Goal: Task Accomplishment & Management: Use online tool/utility

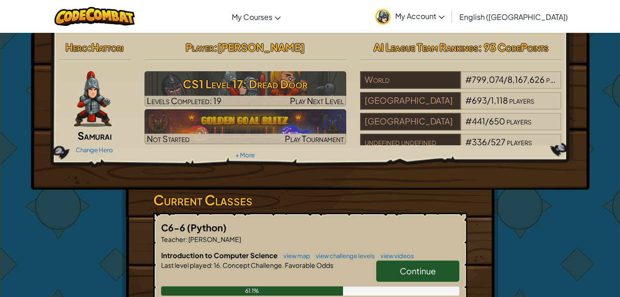
click at [278, 79] on h3 "CS1 Level 17: Dread Door" at bounding box center [246, 83] width 202 height 21
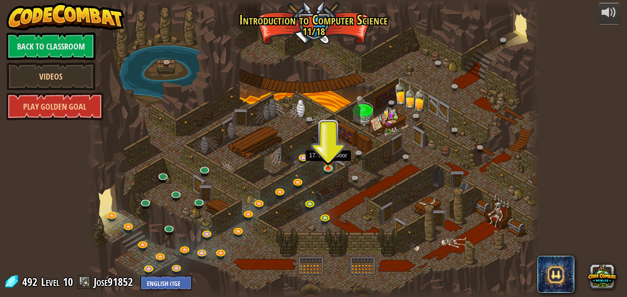
click at [327, 162] on img at bounding box center [328, 159] width 11 height 18
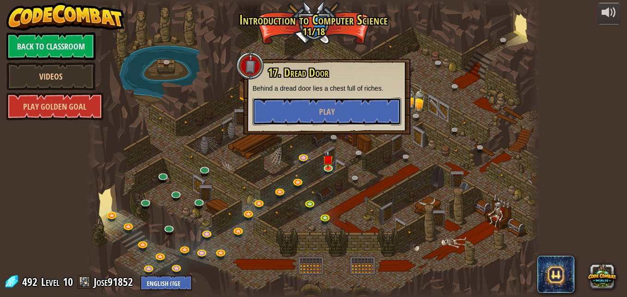
click at [314, 103] on button "Play" at bounding box center [327, 111] width 149 height 28
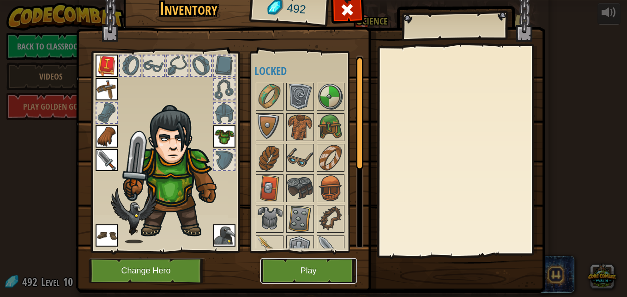
click at [291, 273] on button "Play" at bounding box center [309, 270] width 97 height 25
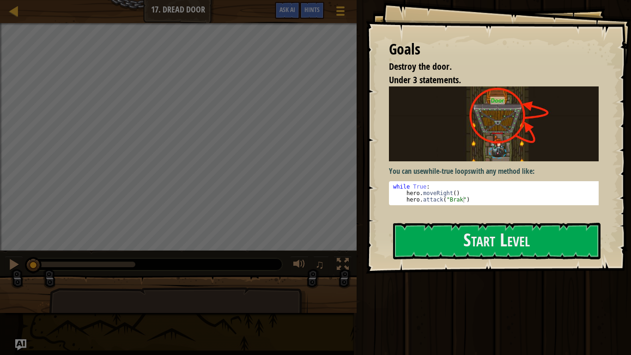
click at [482, 161] on div "You can use while-true loops with any method like: 1 2 3 while True : hero . mo…" at bounding box center [497, 145] width 217 height 119
click at [469, 238] on button "Start Level" at bounding box center [496, 241] width 207 height 36
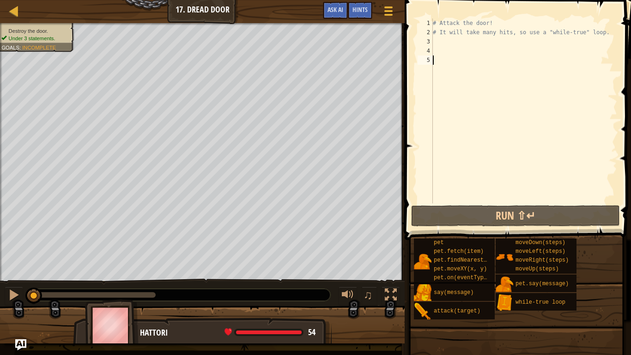
click at [452, 38] on div "# Attack the door! # It will take many hits, so use a "while-true" loop." at bounding box center [524, 119] width 186 height 203
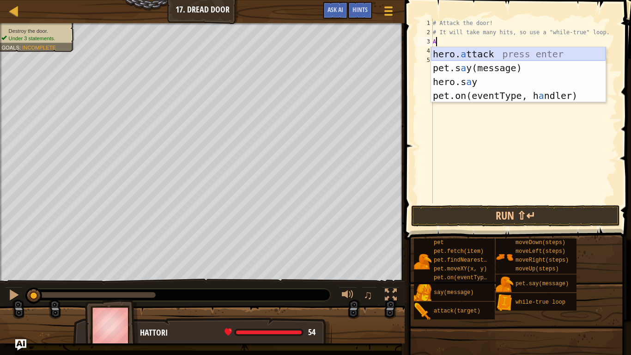
click at [532, 51] on div "hero. a ttack press enter pet.s a y(message) press enter hero.s a y press enter…" at bounding box center [518, 88] width 175 height 83
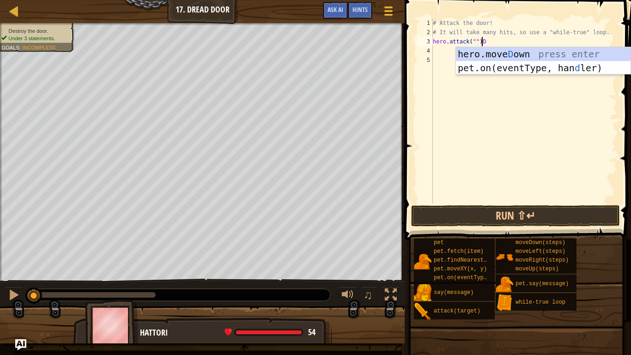
click at [499, 44] on div "# Attack the door! # It will take many hits, so use a "while-true" loop. hero .…" at bounding box center [524, 119] width 186 height 203
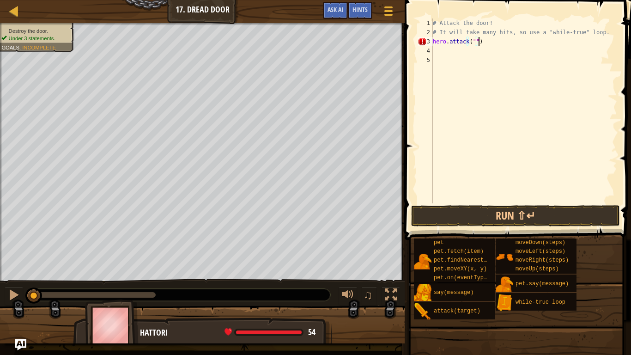
scroll to position [4, 3]
click at [473, 41] on div "# Attack the door! # It will take many hits, so use a "while-true" loop. hero .…" at bounding box center [524, 119] width 186 height 203
type textarea "hero.attack("Door")"
click at [498, 205] on button "Run ⇧↵" at bounding box center [515, 215] width 209 height 21
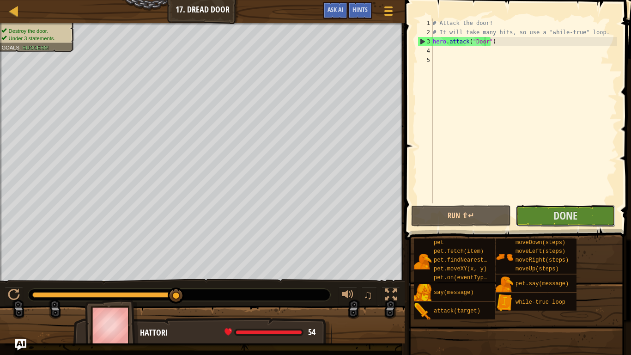
click at [578, 223] on button "Done" at bounding box center [566, 215] width 100 height 21
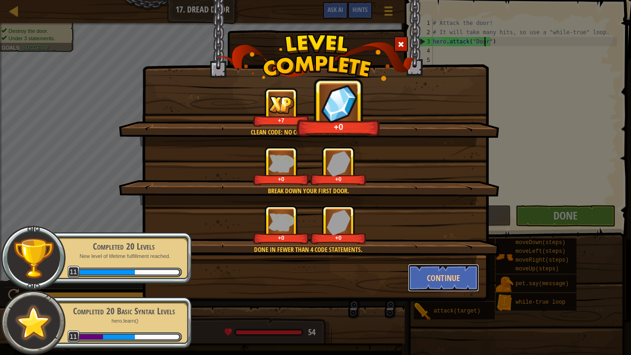
click at [438, 285] on button "Continue" at bounding box center [444, 278] width 72 height 28
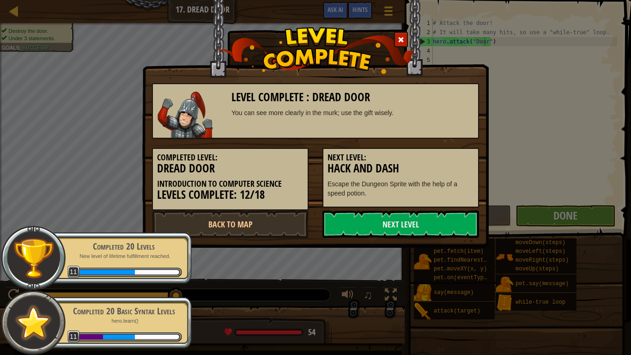
click at [445, 226] on link "Next Level" at bounding box center [400, 224] width 157 height 28
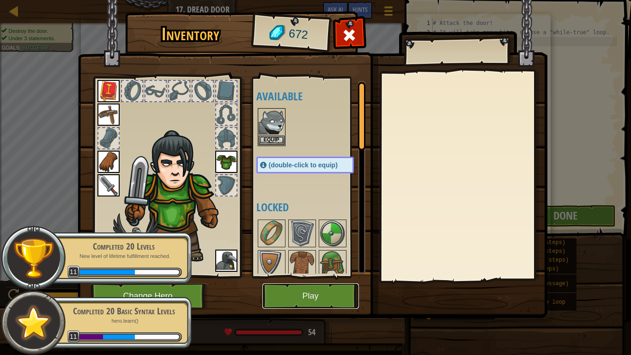
click at [317, 296] on button "Play" at bounding box center [310, 295] width 97 height 25
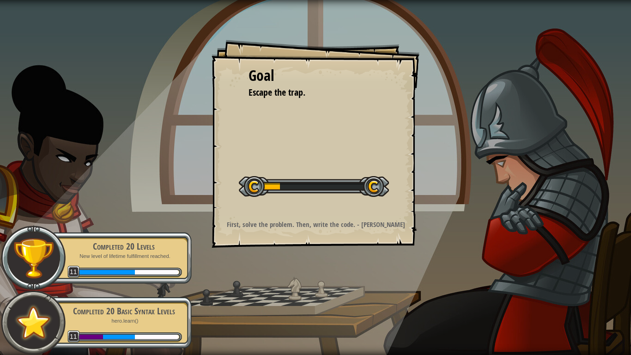
click at [268, 227] on strong "First, solve the problem. Then, write the code. - [PERSON_NAME]" at bounding box center [316, 224] width 178 height 10
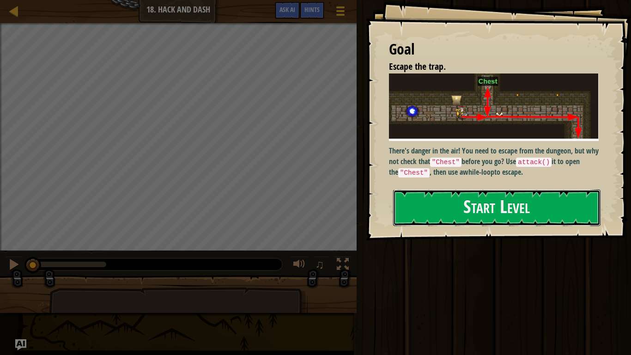
click at [431, 217] on button "Start Level" at bounding box center [496, 207] width 207 height 36
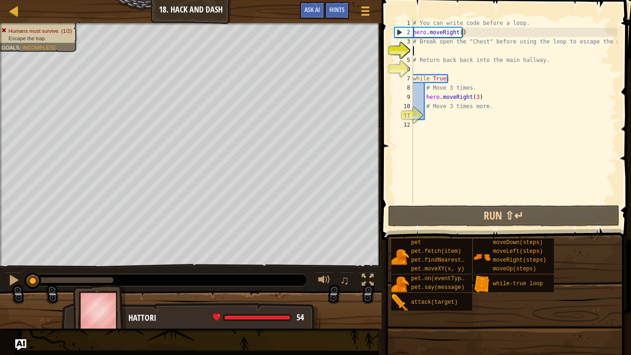
click at [0, 296] on div at bounding box center [191, 314] width 382 height 46
click at [102, 271] on div "♫" at bounding box center [191, 278] width 382 height 28
click at [0, 296] on div at bounding box center [191, 314] width 382 height 46
click at [504, 109] on div "# You can write code before a loop. hero . moveRight ( ) # Break open the "Ches…" at bounding box center [514, 119] width 206 height 203
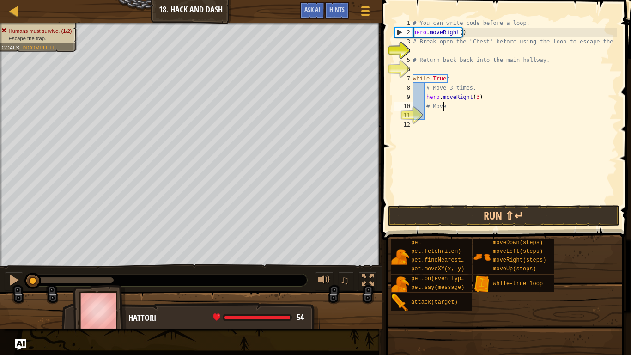
type textarea "#"
type textarea "h"
type textarea "#"
type textarea "w"
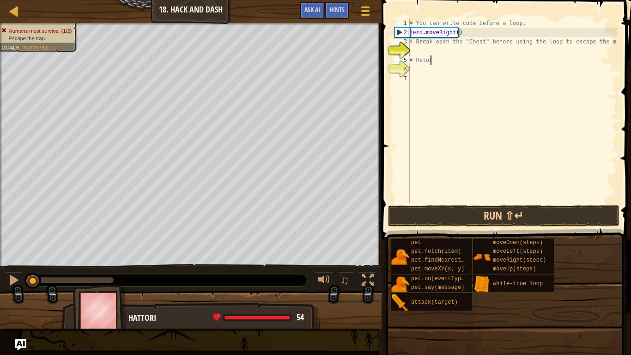
type textarea "#"
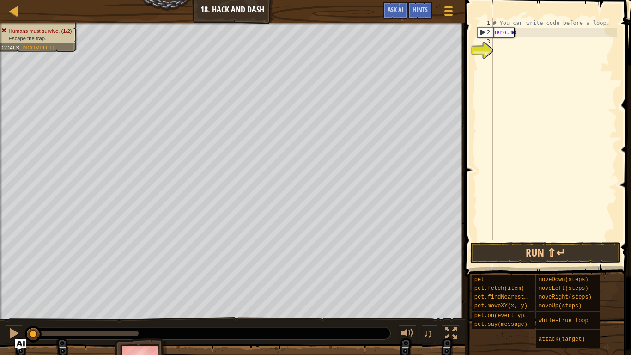
type textarea "h"
type textarea "#"
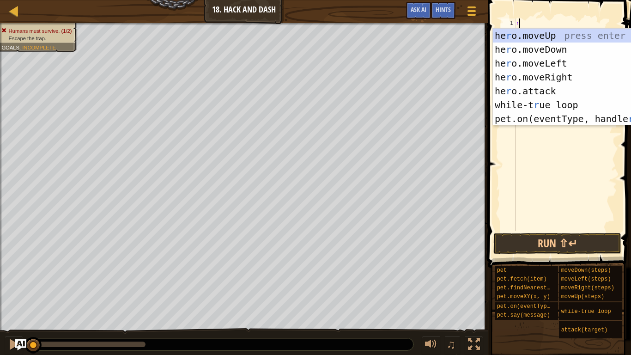
scroll to position [4, 0]
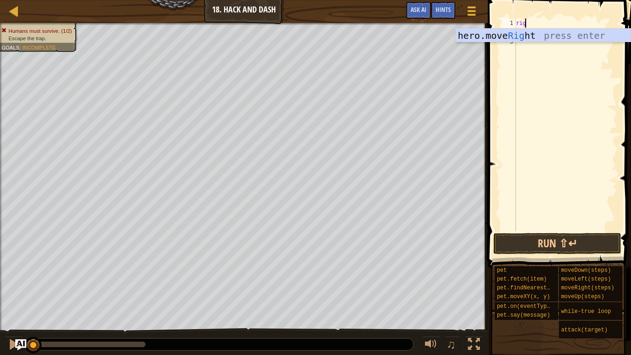
type textarea "right"
click at [531, 41] on div "hero.move Right press enter" at bounding box center [543, 50] width 175 height 42
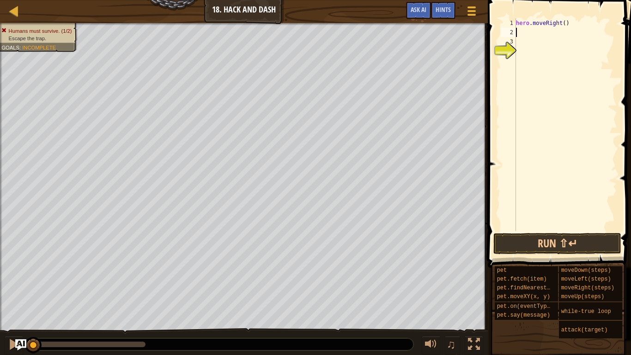
scroll to position [4, 0]
click at [528, 243] on button "Run ⇧↵" at bounding box center [557, 243] width 128 height 21
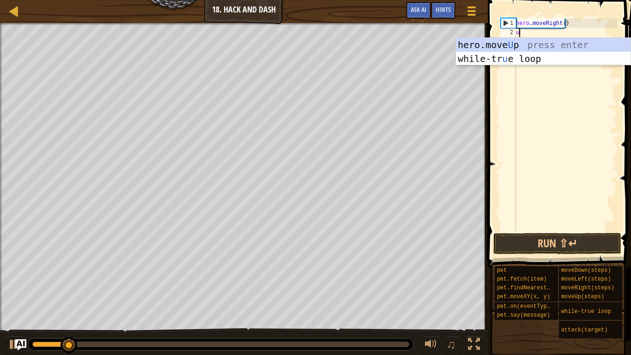
type textarea "up"
click at [584, 47] on div "hero.move Up press enter while-tr u e loo p press enter" at bounding box center [543, 65] width 175 height 55
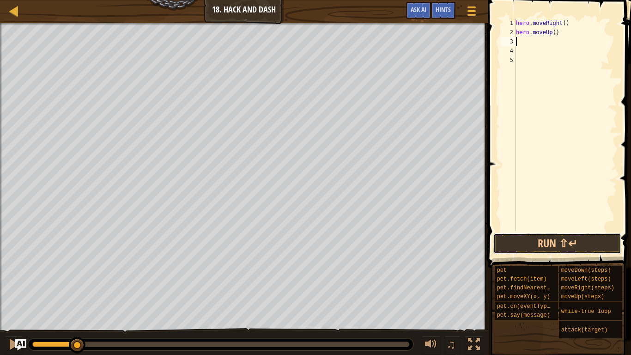
click at [510, 247] on button "Run ⇧↵" at bounding box center [557, 243] width 128 height 21
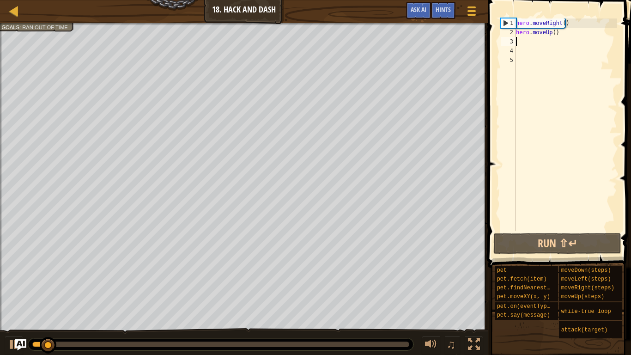
click at [522, 44] on div "hero . moveRight ( ) hero . moveUp ( )" at bounding box center [565, 133] width 103 height 231
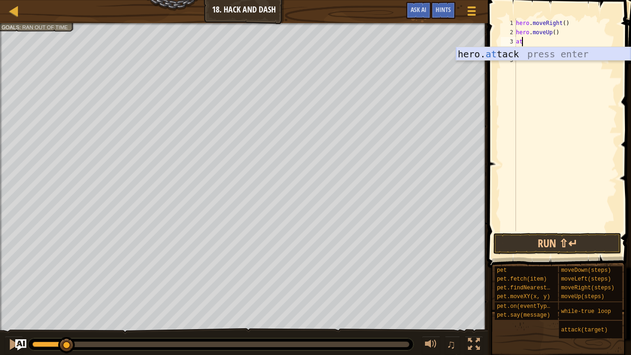
click at [530, 60] on div "hero. at tack press enter" at bounding box center [543, 68] width 175 height 42
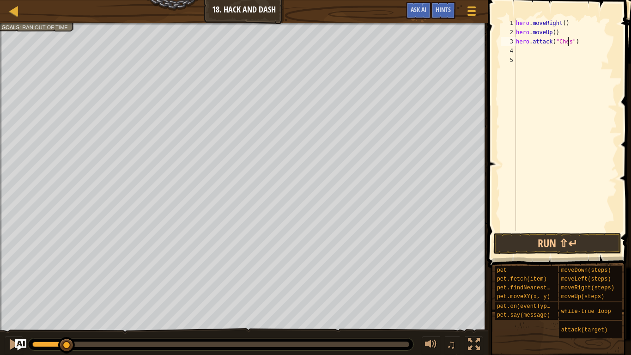
scroll to position [4, 5]
type textarea "hero.attack("Chest")"
click at [542, 237] on button "Run ⇧↵" at bounding box center [557, 243] width 128 height 21
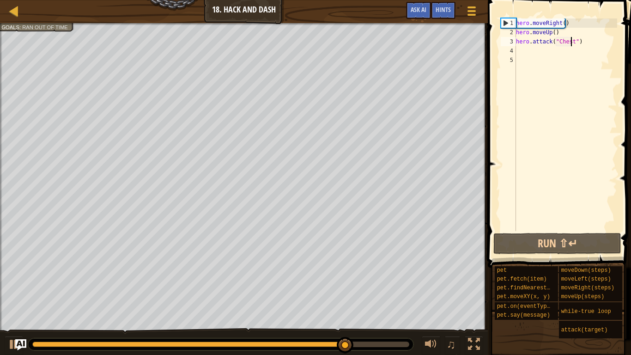
click at [524, 52] on div "hero . moveRight ( ) hero . moveUp ( ) hero . attack ( "Chest" )" at bounding box center [565, 133] width 103 height 231
click at [520, 54] on div "hero . moveRight ( ) hero . moveUp ( ) hero . attack ( "Chest" )" at bounding box center [565, 133] width 103 height 231
type textarea "d"
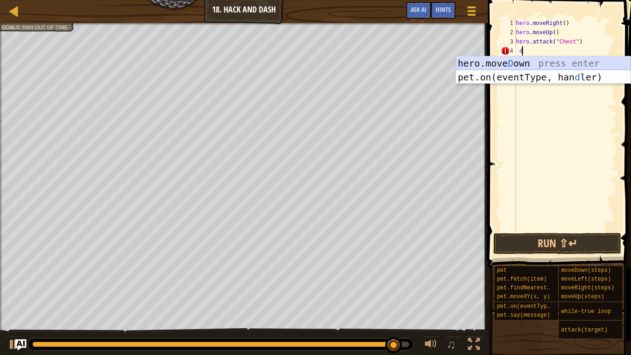
click at [538, 65] on div "hero.[PERSON_NAME] own press enter pet.on(eventType, han d ler) press enter" at bounding box center [543, 83] width 175 height 55
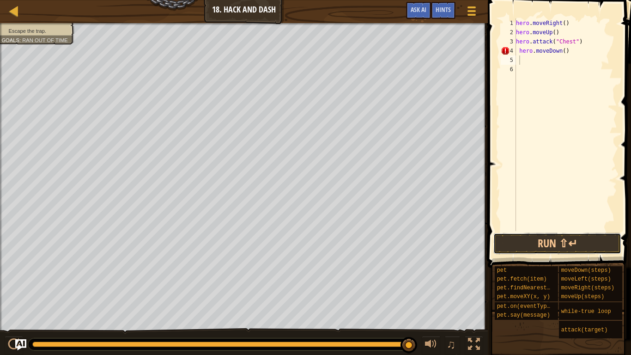
click at [575, 247] on button "Run ⇧↵" at bounding box center [557, 243] width 128 height 21
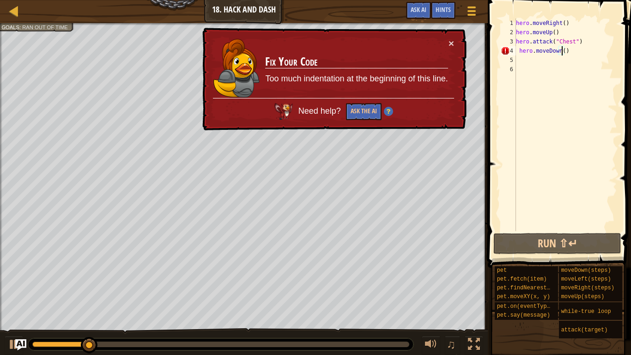
click at [561, 53] on div "hero . moveRight ( ) hero . moveUp ( ) hero . attack ( "Chest" ) hero . moveDow…" at bounding box center [565, 133] width 103 height 231
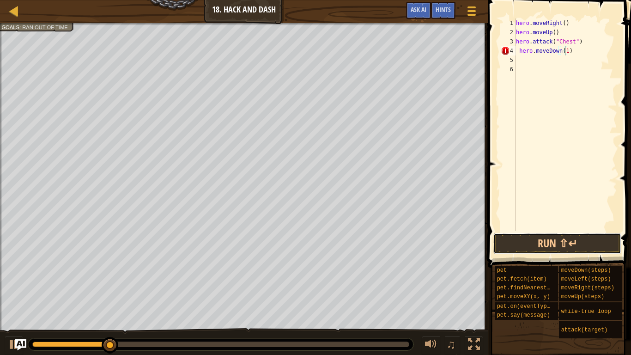
click at [538, 238] on button "Run ⇧↵" at bounding box center [557, 243] width 128 height 21
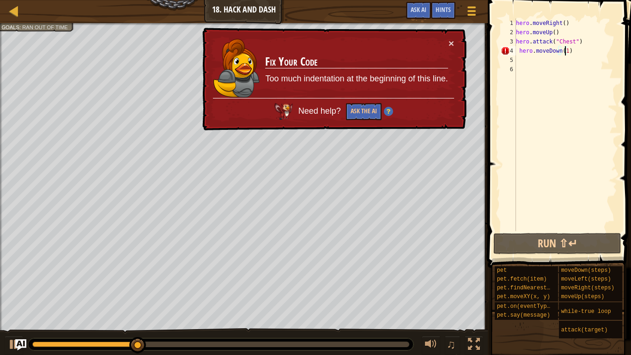
type textarea "hero.moveDown()"
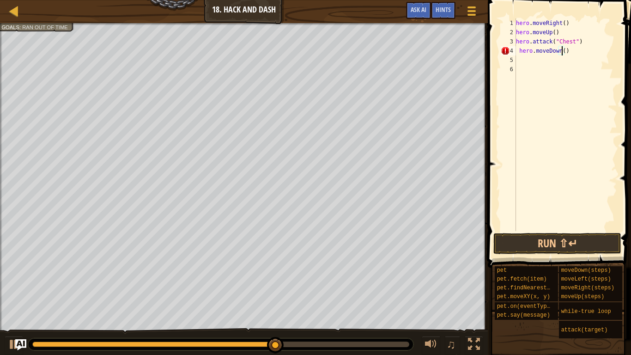
click at [582, 58] on div "hero . moveRight ( ) hero . moveUp ( ) hero . attack ( "Chest" ) hero . moveDow…" at bounding box center [565, 133] width 103 height 231
click at [582, 56] on div "hero . moveRight ( ) hero . moveUp ( ) hero . attack ( "Chest" ) hero . moveDow…" at bounding box center [565, 133] width 103 height 231
click at [584, 43] on div "hero . moveRight ( ) hero . moveUp ( ) hero . attack ( "Chest" ) hero . moveDow…" at bounding box center [565, 133] width 103 height 231
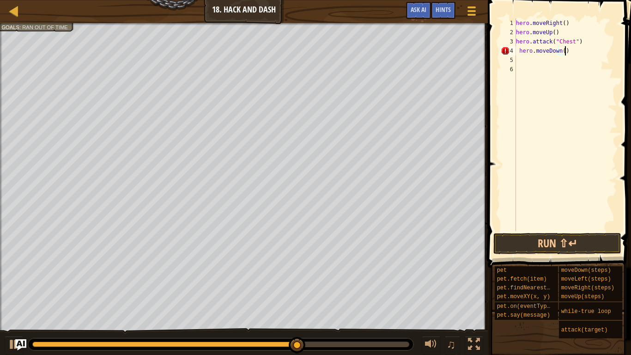
click at [583, 49] on div "hero . moveRight ( ) hero . moveUp ( ) hero . attack ( "Chest" ) hero . moveDow…" at bounding box center [565, 133] width 103 height 231
type textarea "h"
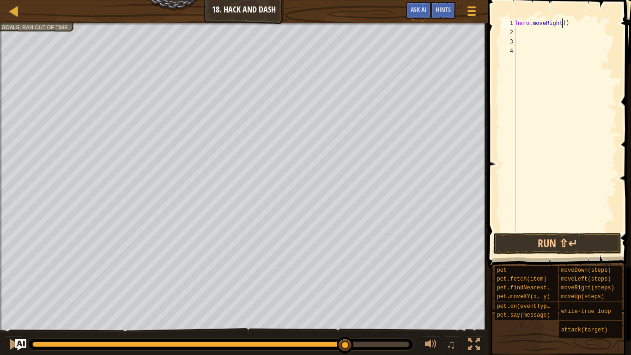
click at [562, 26] on div "hero . moveRight ( )" at bounding box center [565, 133] width 103 height 231
click at [516, 238] on button "Run ⇧↵" at bounding box center [557, 243] width 128 height 21
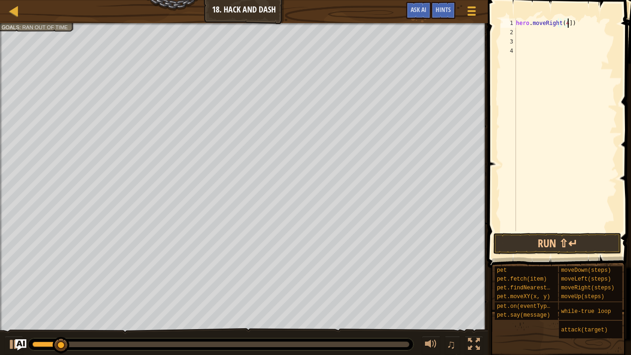
type textarea "hero.moveRight(4])"
click at [566, 25] on div "hero . moveRight ( 4 ])" at bounding box center [565, 133] width 103 height 231
click at [567, 21] on div "hero . moveRight ( 4 ])" at bounding box center [565, 133] width 103 height 231
type textarea "hero.moveRight(4)"
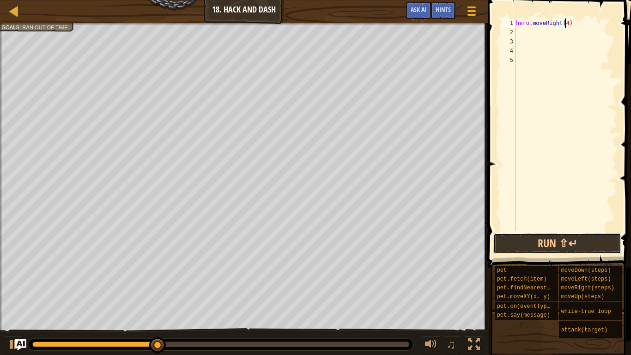
click at [558, 245] on button "Run ⇧↵" at bounding box center [557, 243] width 128 height 21
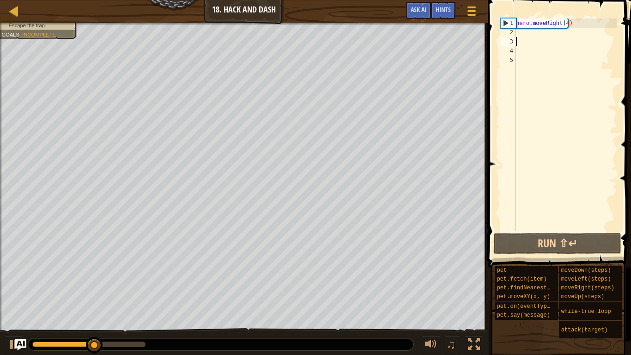
click at [522, 39] on div "hero . moveRight ( 4 )" at bounding box center [565, 133] width 103 height 231
click at [531, 33] on div "hero . moveRight ( 4 )" at bounding box center [565, 133] width 103 height 231
type textarea "do"
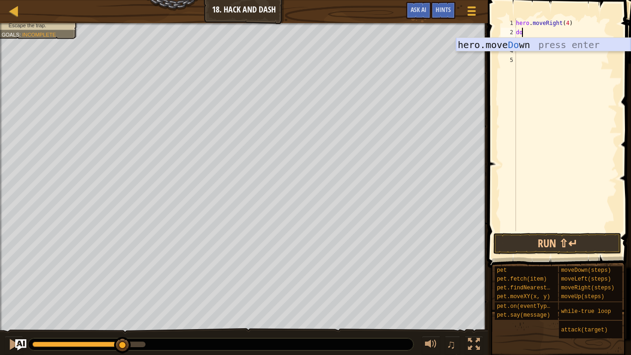
click at [540, 49] on div "hero.move Do wn press enter" at bounding box center [543, 59] width 175 height 42
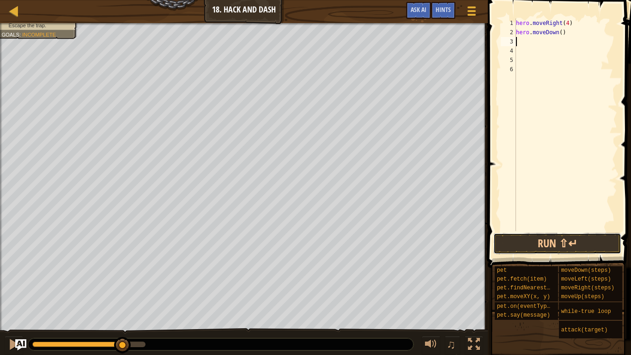
click at [524, 243] on button "Run ⇧↵" at bounding box center [557, 243] width 128 height 21
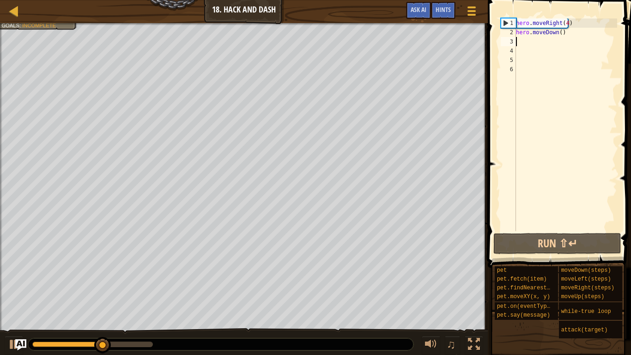
click at [561, 33] on div "hero . moveRight ( 4 ) hero . moveDown ( )" at bounding box center [565, 133] width 103 height 231
click at [558, 33] on div "hero . moveRight ( 4 ) hero . moveDown ( )" at bounding box center [565, 133] width 103 height 231
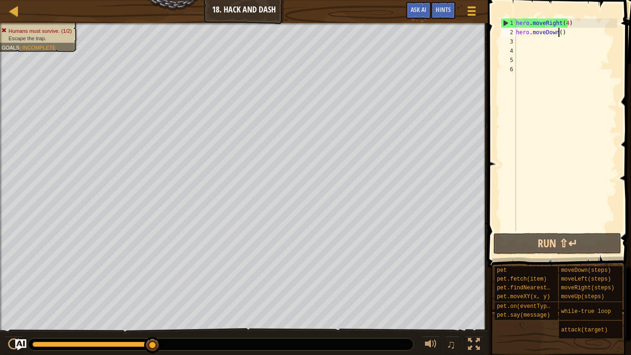
type textarea "hero.moveDown(4)"
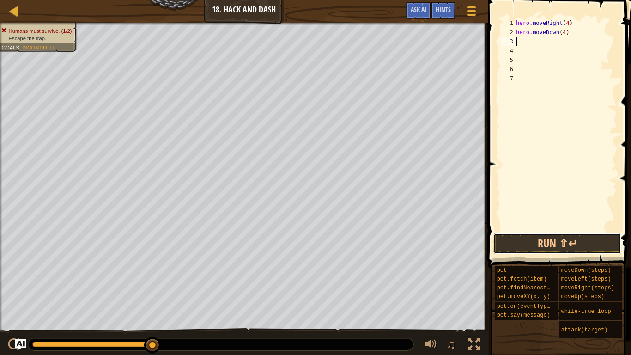
click at [562, 249] on button "Run ⇧↵" at bounding box center [557, 243] width 128 height 21
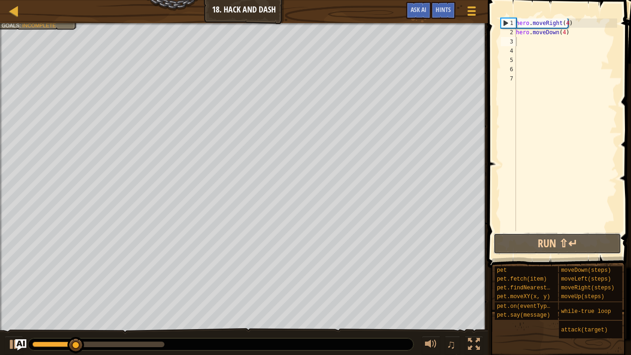
click at [562, 249] on button "Run ⇧↵" at bounding box center [557, 243] width 128 height 21
click at [531, 84] on div "hero . moveRight ( 4 ) hero . moveDown ( 4 )" at bounding box center [565, 133] width 103 height 231
click at [518, 40] on div "hero . moveRight ( 4 ) hero . moveDown ( 4 )" at bounding box center [565, 133] width 103 height 231
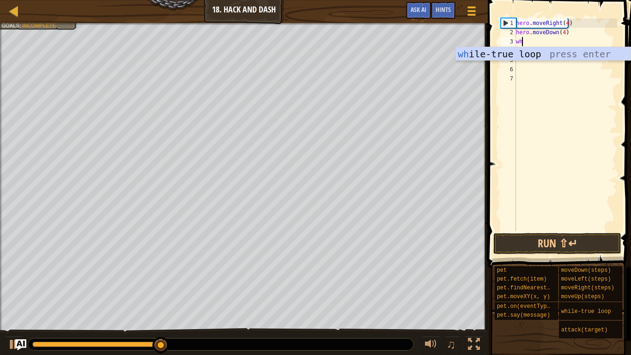
type textarea "whi"
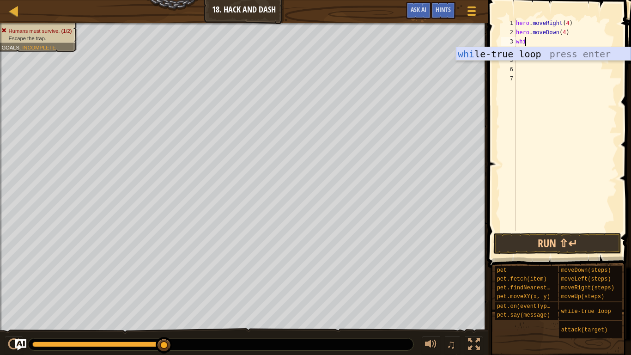
click at [586, 52] on div "whi le-true loop press enter" at bounding box center [543, 68] width 175 height 42
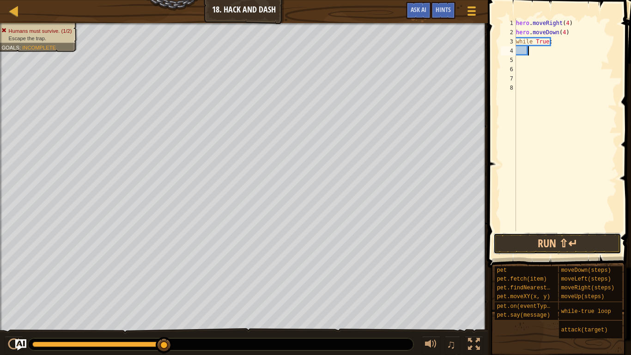
click at [566, 240] on button "Run ⇧↵" at bounding box center [557, 243] width 128 height 21
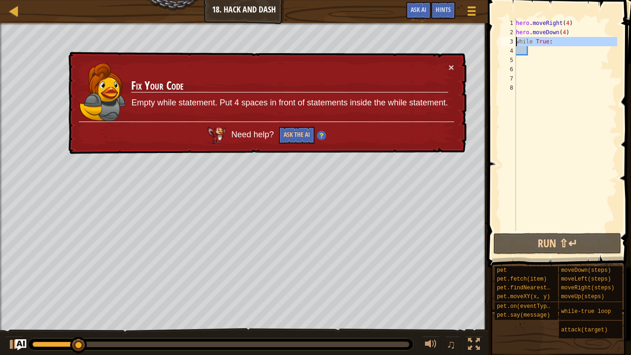
click at [513, 41] on div "3" at bounding box center [508, 41] width 15 height 9
click at [515, 42] on div "3" at bounding box center [508, 41] width 15 height 9
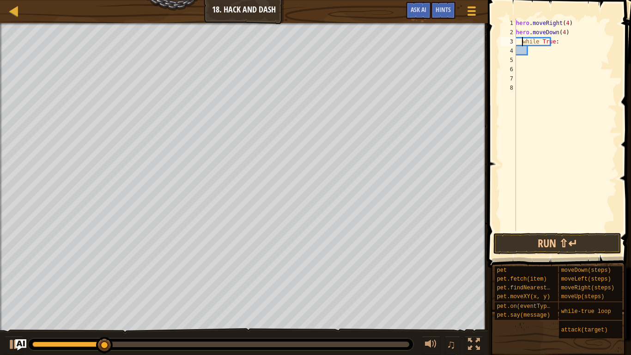
type textarea "while True:"
click at [521, 246] on button "Run ⇧↵" at bounding box center [557, 243] width 128 height 21
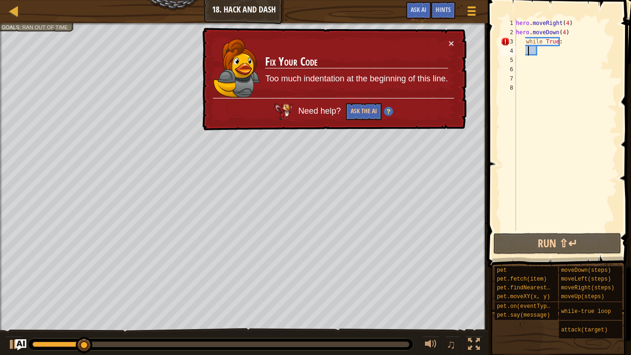
click at [550, 52] on div "hero . moveRight ( 4 ) hero . moveDown ( 4 ) while True :" at bounding box center [565, 133] width 103 height 231
click at [516, 61] on div "hero . moveRight ( 4 ) hero . moveDown ( 4 ) while True :" at bounding box center [565, 133] width 103 height 231
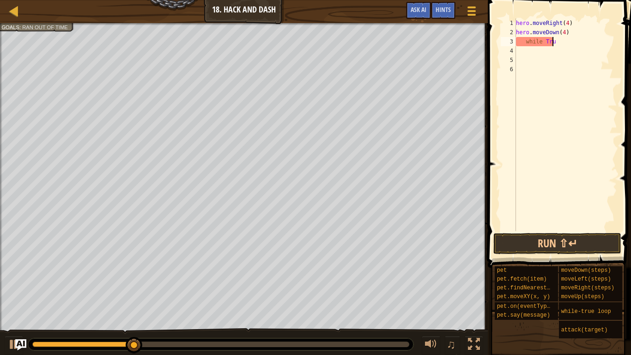
type textarea "w"
type textarea "h"
type textarea "wh"
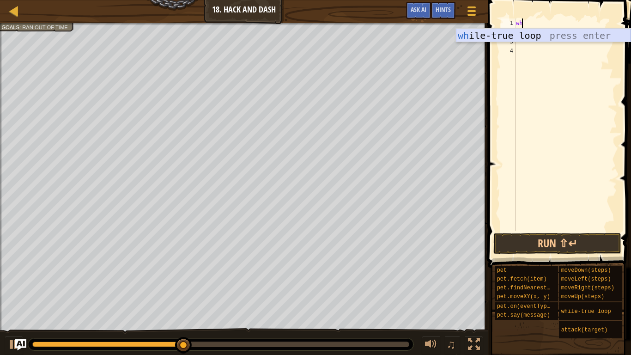
click at [546, 32] on div "wh ile-true loop press enter" at bounding box center [543, 50] width 175 height 42
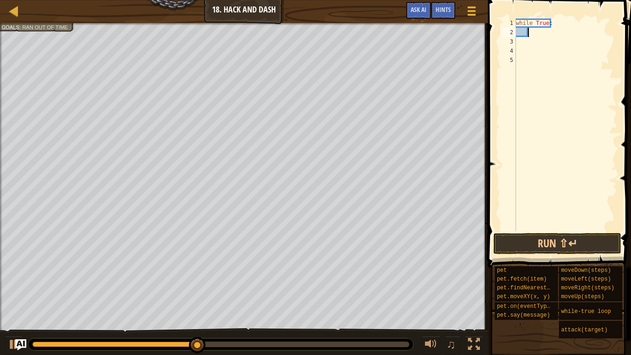
scroll to position [4, 1]
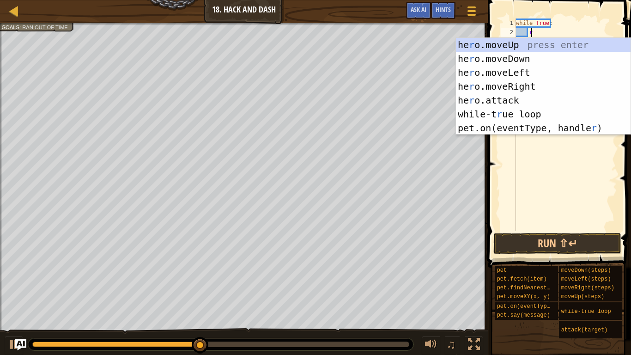
type textarea "ri"
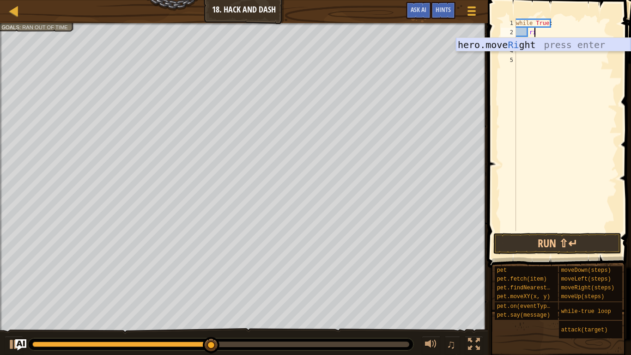
click at [570, 41] on div "hero.move Ri ght press enter" at bounding box center [543, 59] width 175 height 42
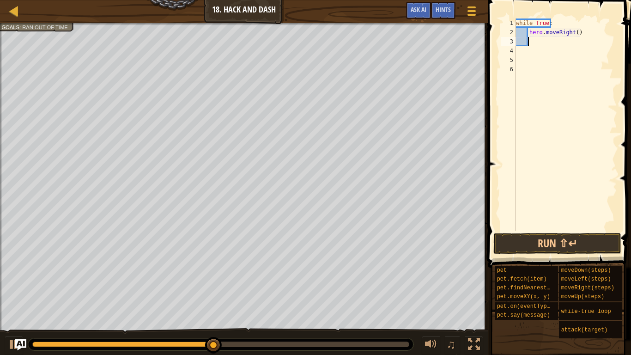
scroll to position [4, 0]
click at [563, 233] on button "Run ⇧↵" at bounding box center [557, 243] width 128 height 21
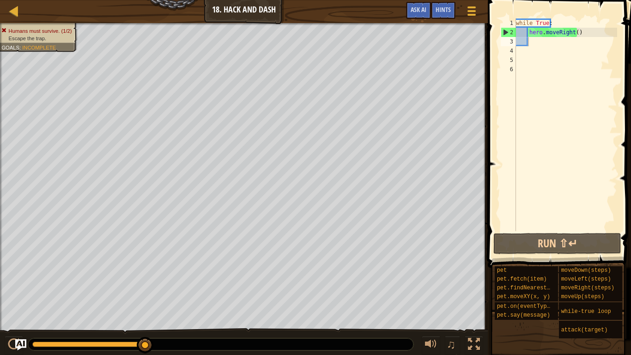
click at [620, 30] on span at bounding box center [560, 120] width 151 height 295
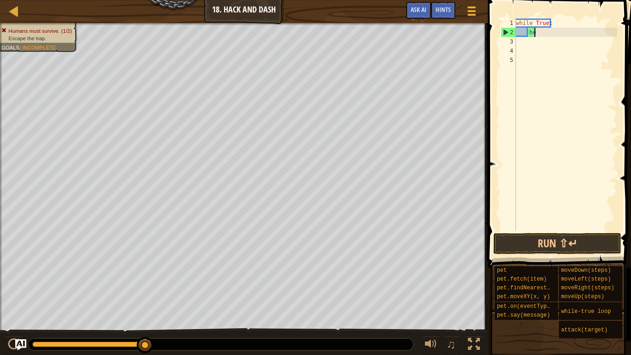
type textarea "h"
type textarea "w"
click at [575, 231] on span at bounding box center [560, 120] width 151 height 295
click at [587, 231] on div at bounding box center [565, 133] width 103 height 231
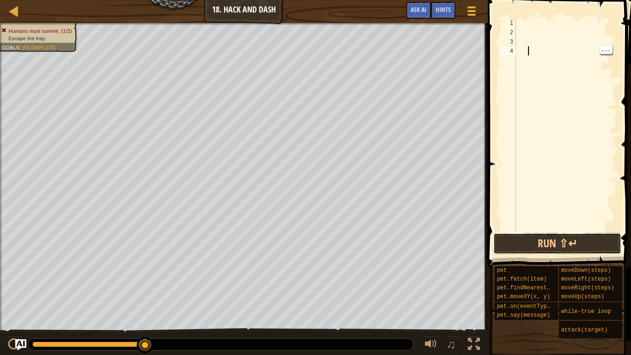
click at [584, 233] on button "Run ⇧↵" at bounding box center [557, 243] width 128 height 21
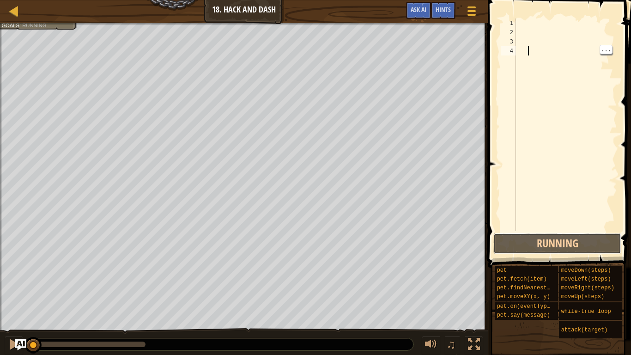
click at [574, 245] on button "Running" at bounding box center [557, 243] width 128 height 21
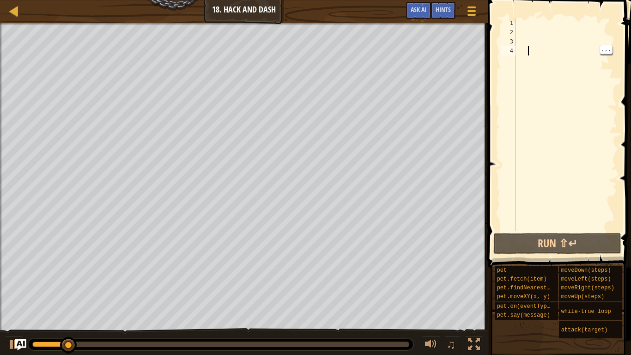
click at [539, 30] on div at bounding box center [565, 133] width 103 height 231
click at [540, 19] on div at bounding box center [565, 133] width 103 height 231
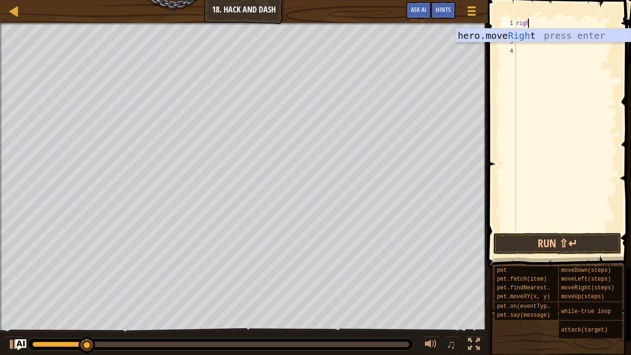
type textarea "right"
click at [557, 38] on div "hero.move Right press enter" at bounding box center [543, 50] width 175 height 42
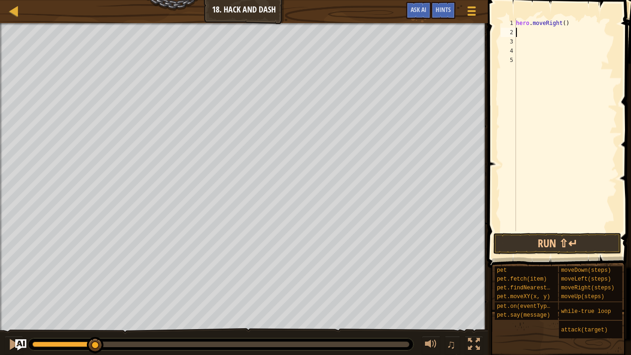
scroll to position [4, 0]
click at [559, 250] on button "Run ⇧↵" at bounding box center [557, 243] width 128 height 21
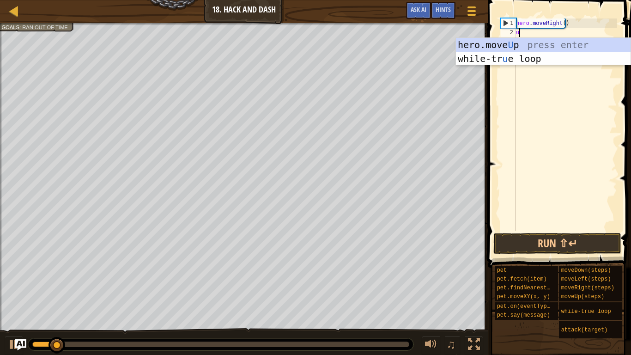
type textarea "up"
click at [520, 44] on div "hero.move Up press enter while-tr u e loo p press enter" at bounding box center [543, 65] width 175 height 55
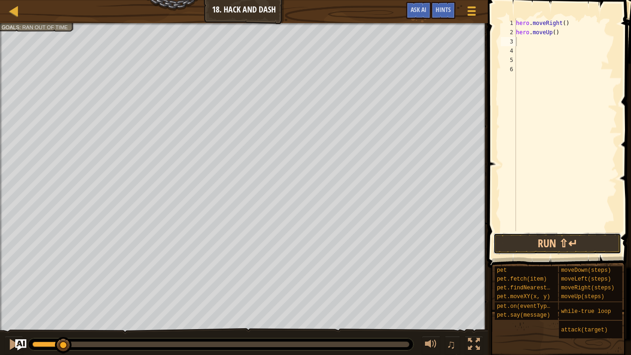
click at [558, 242] on button "Run ⇧↵" at bounding box center [557, 243] width 128 height 21
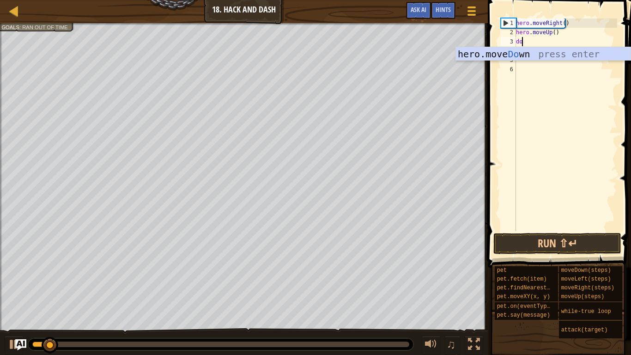
type textarea "down"
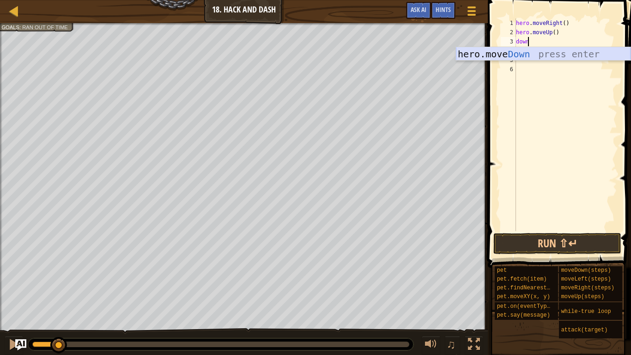
click at [585, 50] on div "hero.move Down press enter" at bounding box center [543, 68] width 175 height 42
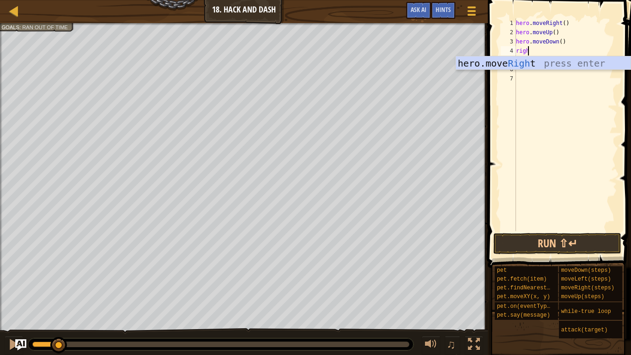
type textarea "right"
click at [531, 68] on div "hero.move Right press enter" at bounding box center [543, 77] width 175 height 42
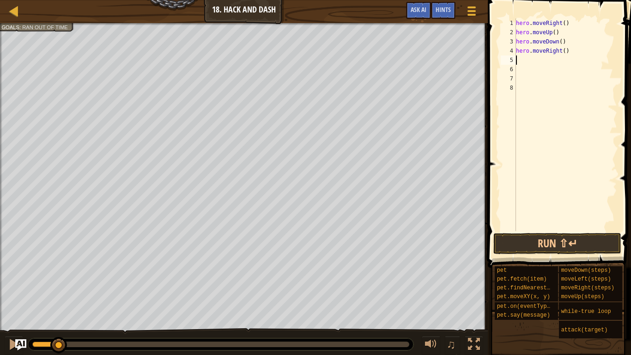
scroll to position [4, 0]
click at [563, 53] on div "hero . moveRight ( ) hero . moveUp ( ) hero . moveDown ( ) hero . moveRight ( )" at bounding box center [565, 133] width 103 height 231
type textarea "hero.moveRight(2)"
click at [523, 63] on div "hero . moveRight ( ) hero . moveUp ( ) hero . moveDown ( ) hero . moveRight ( 2…" at bounding box center [565, 133] width 103 height 231
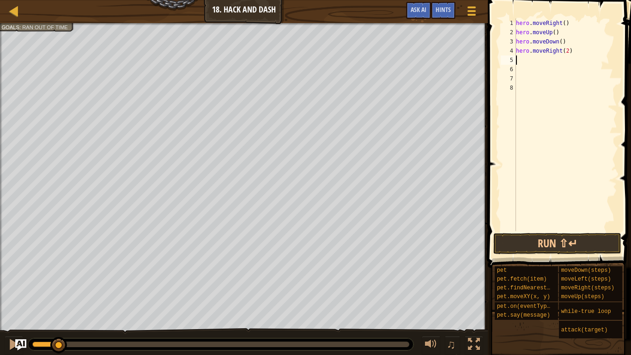
scroll to position [4, 0]
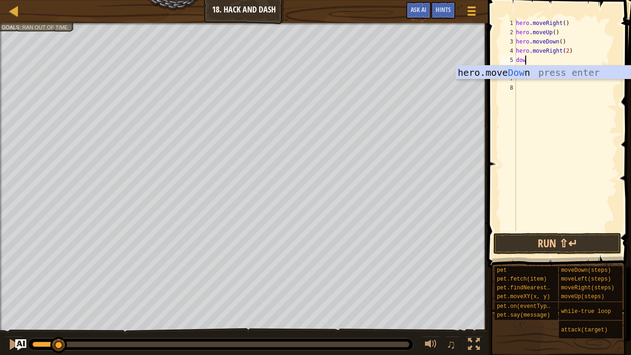
type textarea "down"
click at [534, 70] on div "hero.move Down press enter" at bounding box center [543, 87] width 175 height 42
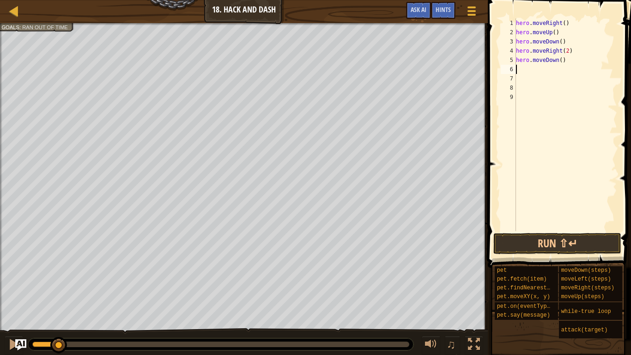
scroll to position [4, 0]
click at [521, 237] on button "Run ⇧↵" at bounding box center [557, 243] width 128 height 21
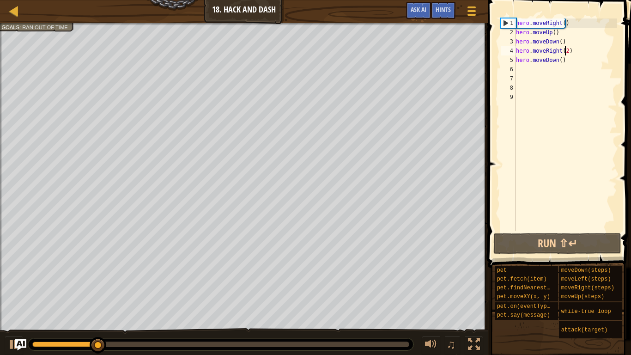
click at [565, 53] on div "hero . moveRight ( ) hero . moveUp ( ) hero . moveDown ( ) hero . moveRight ( 2…" at bounding box center [565, 133] width 103 height 231
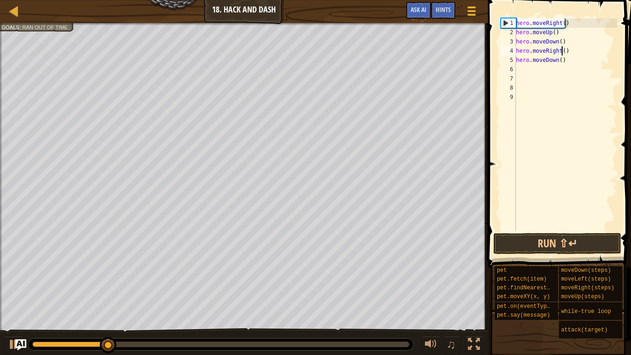
type textarea "hero.moveRight(3)"
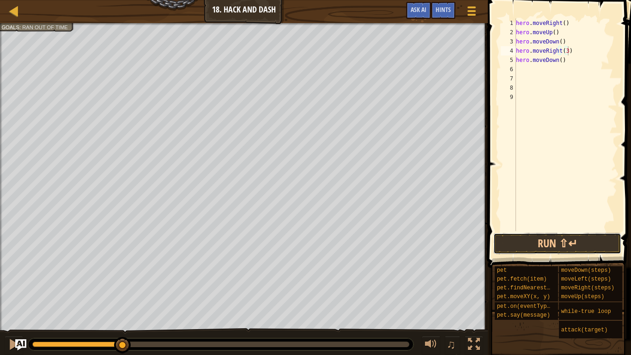
click at [535, 243] on button "Run ⇧↵" at bounding box center [557, 243] width 128 height 21
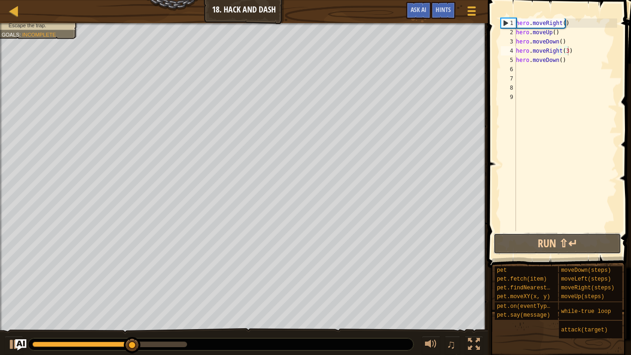
click at [534, 237] on button "Run ⇧↵" at bounding box center [557, 243] width 128 height 21
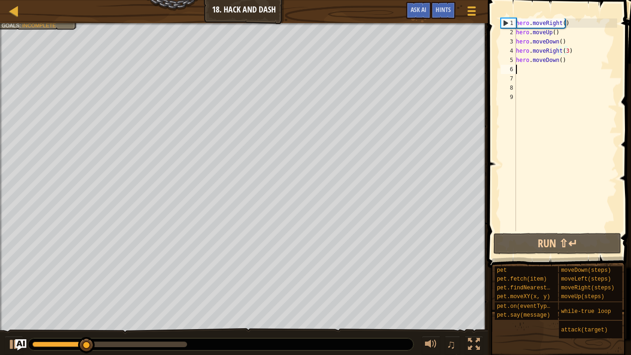
click at [576, 65] on div "hero . moveRight ( ) hero . moveUp ( ) hero . moveDown ( ) hero . moveRight ( 3…" at bounding box center [565, 133] width 103 height 231
click at [575, 59] on div "hero . moveRight ( ) hero . moveUp ( ) hero . moveDown ( ) hero . moveRight ( 3…" at bounding box center [565, 133] width 103 height 231
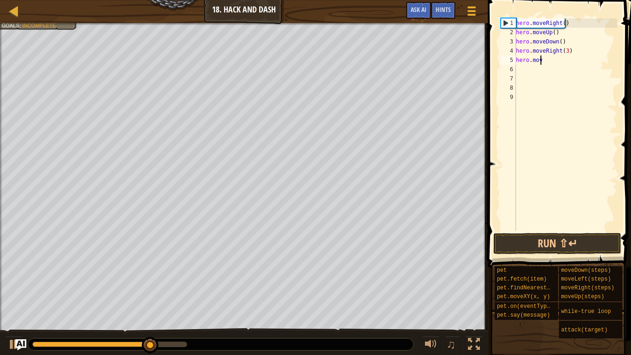
type textarea "h"
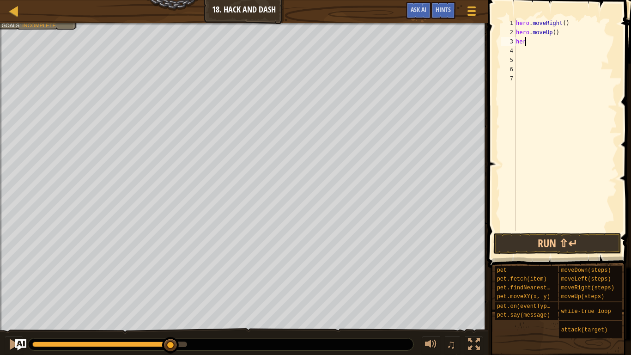
type textarea "h"
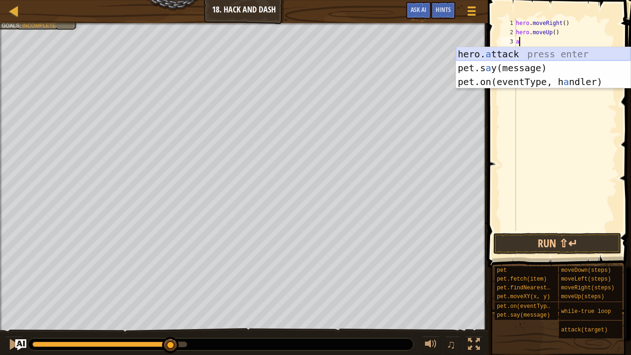
click at [559, 52] on div "hero. a ttack press enter pet.s a y(message) press enter pet.on(eventType, h a …" at bounding box center [543, 81] width 175 height 69
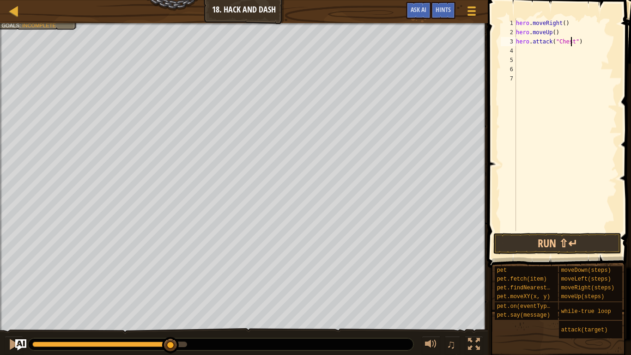
scroll to position [4, 5]
type textarea "hero.attack("Chest")"
click at [528, 243] on button "Run ⇧↵" at bounding box center [557, 243] width 128 height 21
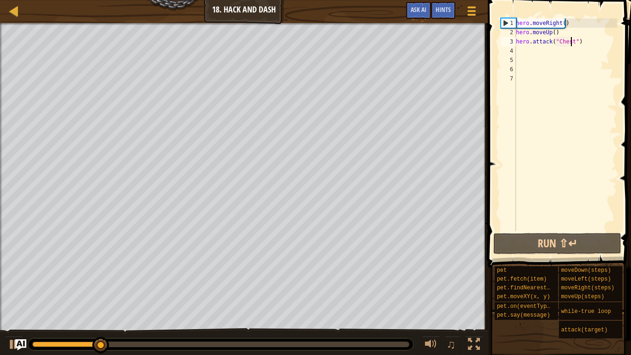
click at [537, 52] on div "hero . moveRight ( ) hero . moveUp ( ) hero . attack ( "Chest" )" at bounding box center [565, 133] width 103 height 231
type textarea "d"
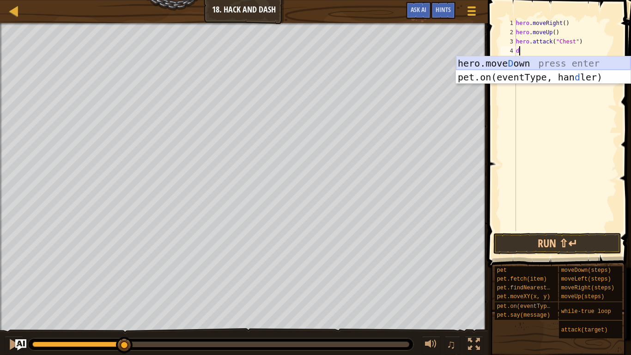
click at [545, 66] on div "hero.[PERSON_NAME] own press enter pet.on(eventType, han d ler) press enter" at bounding box center [543, 83] width 175 height 55
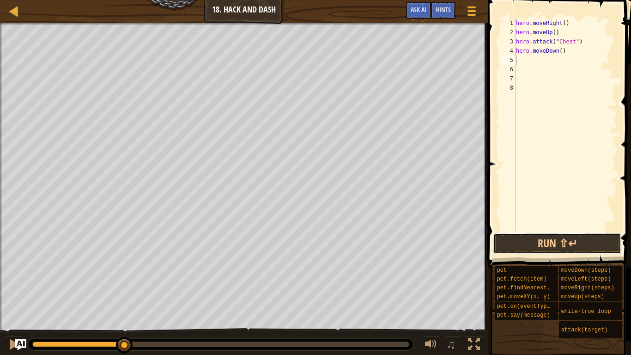
click at [565, 247] on button "Run ⇧↵" at bounding box center [557, 243] width 128 height 21
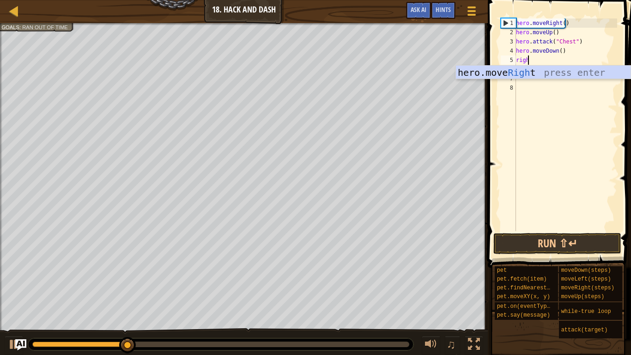
type textarea "righ"
click at [575, 72] on div "hero.move Righ t press enter" at bounding box center [543, 87] width 175 height 42
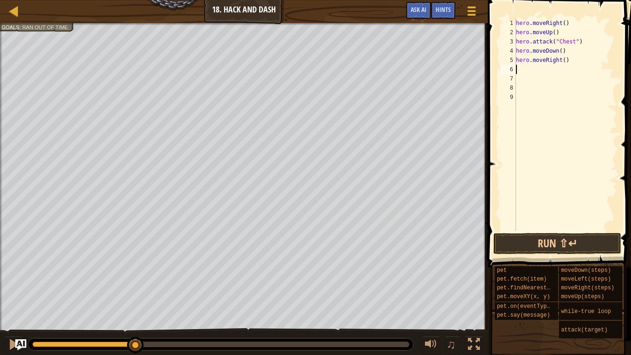
scroll to position [4, 0]
click at [562, 61] on div "hero . moveRight ( ) hero . moveUp ( ) hero . attack ( "Chest" ) hero . moveDow…" at bounding box center [565, 133] width 103 height 231
type textarea "hero.moveRight(3)"
click at [516, 246] on button "Run ⇧↵" at bounding box center [557, 243] width 128 height 21
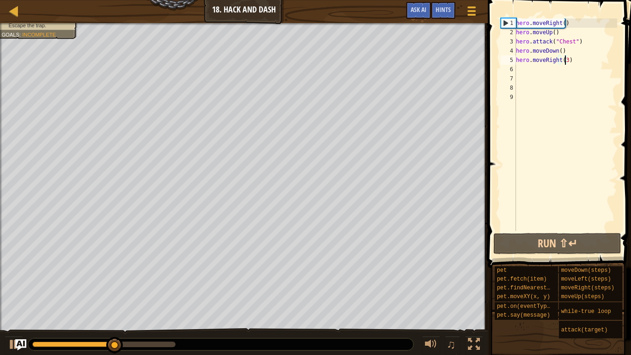
click at [520, 73] on div "hero . moveRight ( ) hero . moveUp ( ) hero . attack ( "Chest" ) hero . moveDow…" at bounding box center [565, 133] width 103 height 231
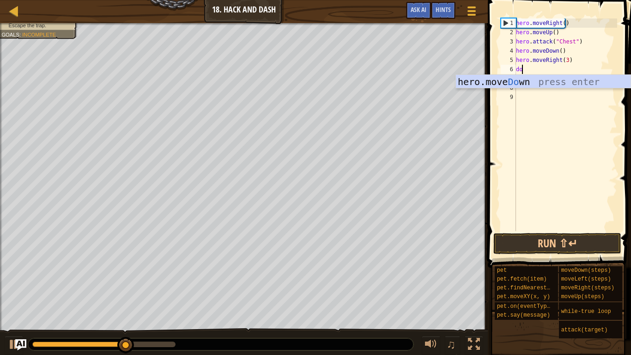
scroll to position [4, 0]
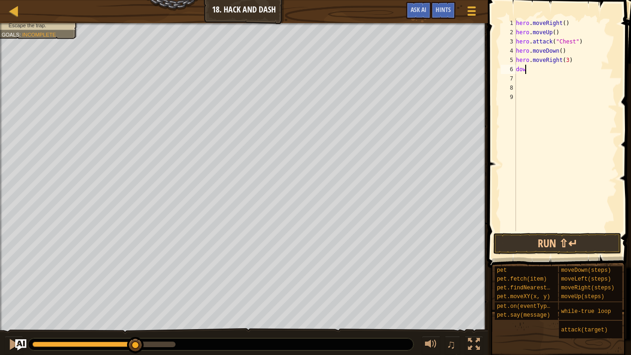
type textarea "down"
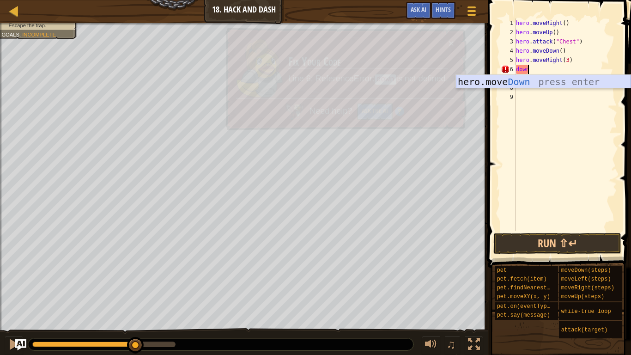
click at [567, 79] on div "hero.move Down press enter" at bounding box center [543, 96] width 175 height 42
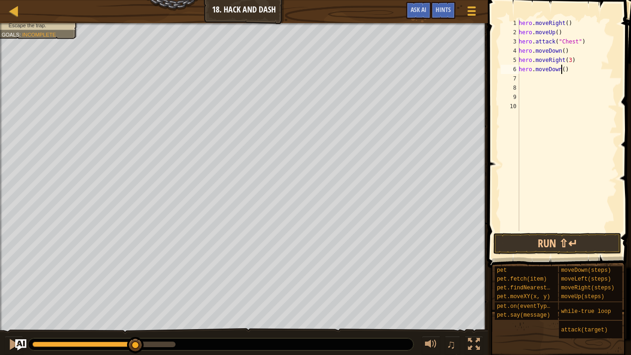
click at [562, 71] on div "hero . moveRight ( ) hero . moveUp ( ) hero . attack ( "Chest" ) hero . moveDow…" at bounding box center [567, 133] width 100 height 231
click at [590, 238] on button "Run ⇧↵" at bounding box center [557, 243] width 128 height 21
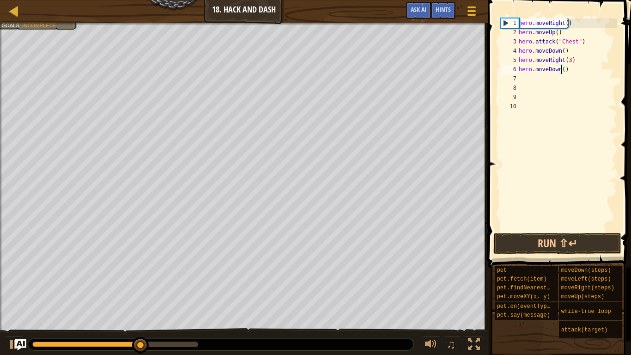
type textarea "hero.moveDown(3)"
click at [528, 82] on div "hero . moveRight ( ) hero . moveUp ( ) hero . attack ( "Chest" ) hero . moveDow…" at bounding box center [567, 133] width 100 height 231
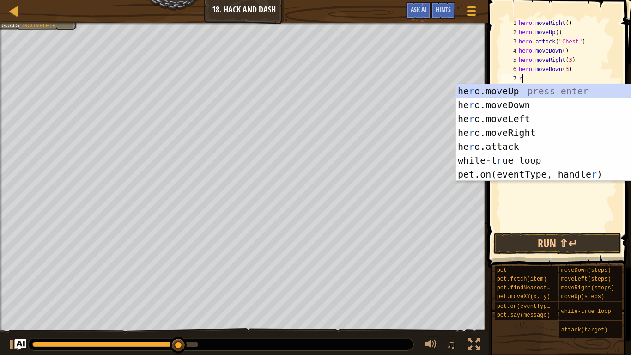
type textarea "ri"
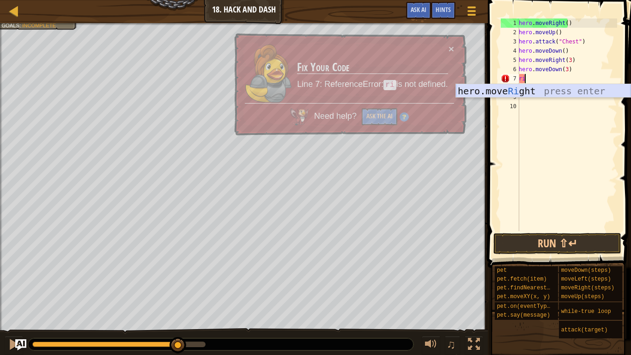
click at [538, 91] on div "hero.move Ri ght press enter" at bounding box center [543, 105] width 175 height 42
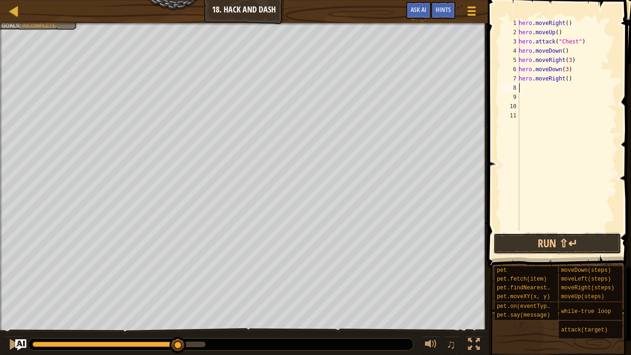
click at [553, 247] on button "Run ⇧↵" at bounding box center [557, 243] width 128 height 21
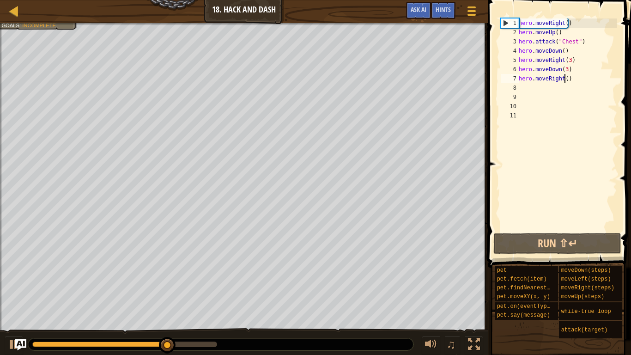
click at [564, 81] on div "hero . moveRight ( ) hero . moveUp ( ) hero . attack ( "Chest" ) hero . moveDow…" at bounding box center [567, 133] width 100 height 231
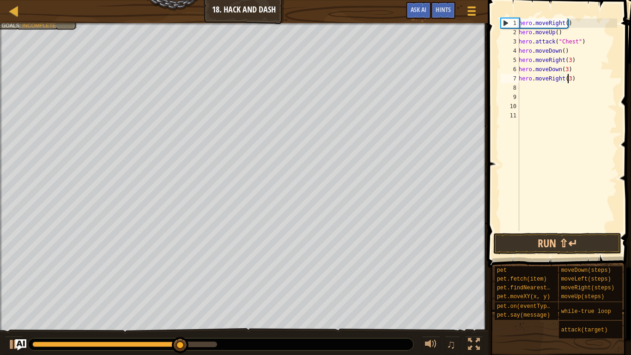
scroll to position [4, 4]
type textarea "hero.moveRight(3)"
click at [564, 239] on button "Run ⇧↵" at bounding box center [557, 243] width 128 height 21
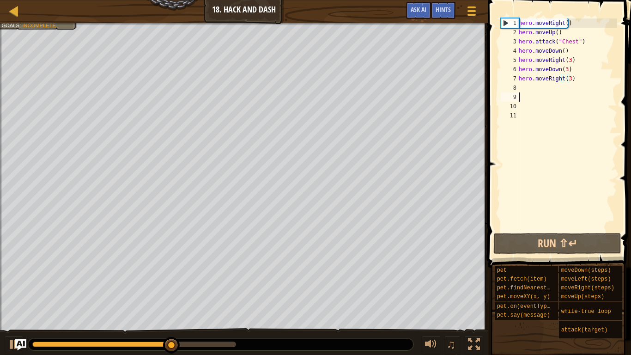
click at [544, 93] on div "hero . moveRight ( ) hero . moveUp ( ) hero . attack ( "Chest" ) hero . moveDow…" at bounding box center [567, 133] width 100 height 231
click at [541, 87] on div "hero . moveRight ( ) hero . moveUp ( ) hero . attack ( "Chest" ) hero . moveDow…" at bounding box center [567, 133] width 100 height 231
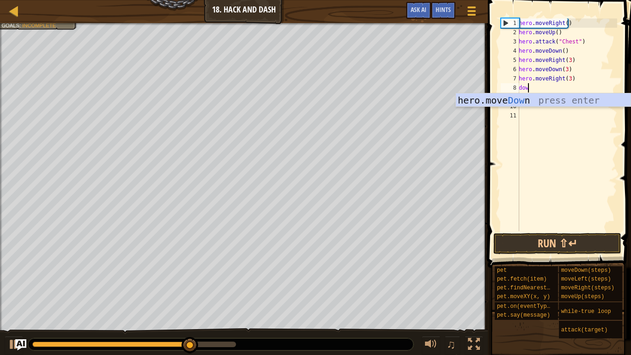
scroll to position [4, 0]
type textarea "down"
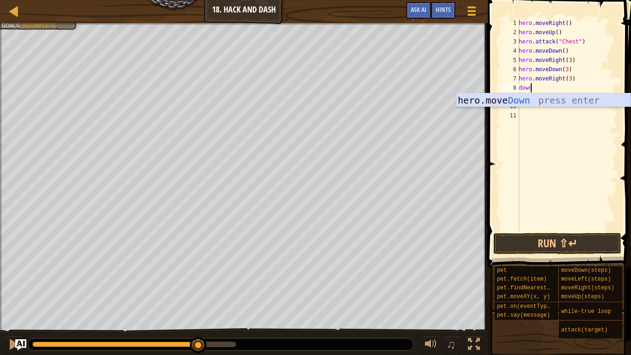
click at [543, 97] on div "hero.move Down press enter" at bounding box center [543, 114] width 175 height 42
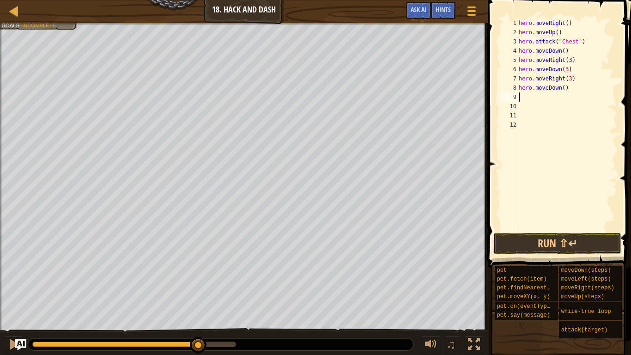
scroll to position [4, 0]
click at [562, 89] on div "hero . moveRight ( ) hero . moveUp ( ) hero . attack ( "Chest" ) hero . moveDow…" at bounding box center [567, 133] width 100 height 231
type textarea "hero.moveDown(3)"
click at [571, 237] on button "Run ⇧↵" at bounding box center [557, 243] width 128 height 21
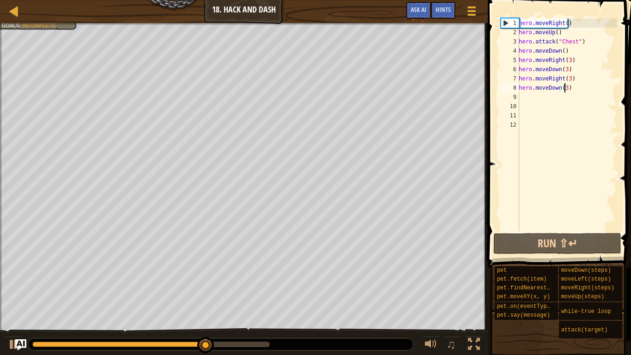
click at [532, 96] on div "hero . moveRight ( ) hero . moveUp ( ) hero . attack ( "Chest" ) hero . moveDow…" at bounding box center [567, 133] width 100 height 231
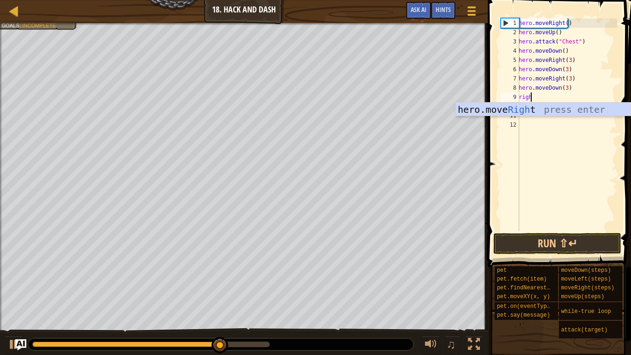
type textarea "right"
click at [525, 109] on div "hero.move Right press enter" at bounding box center [543, 124] width 175 height 42
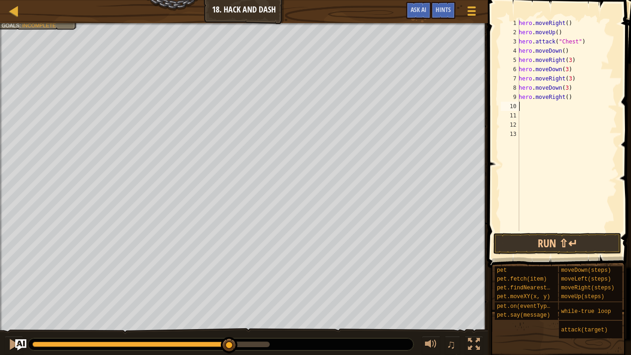
click at [564, 97] on div "hero . moveRight ( ) hero . moveUp ( ) hero . attack ( "Chest" ) hero . moveDow…" at bounding box center [567, 133] width 100 height 231
type textarea "hero.moveRight(3)"
click at [532, 111] on div "hero . moveRight ( ) hero . moveUp ( ) hero . attack ( "Chest" ) hero . moveDow…" at bounding box center [567, 133] width 100 height 231
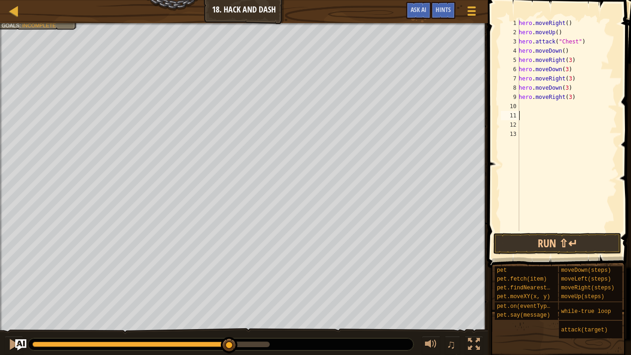
click at [534, 111] on div "hero . moveRight ( ) hero . moveUp ( ) hero . attack ( "Chest" ) hero . moveDow…" at bounding box center [567, 133] width 100 height 231
click at [529, 102] on div "hero . moveRight ( ) hero . moveUp ( ) hero . attack ( "Chest" ) hero . moveDow…" at bounding box center [567, 133] width 100 height 231
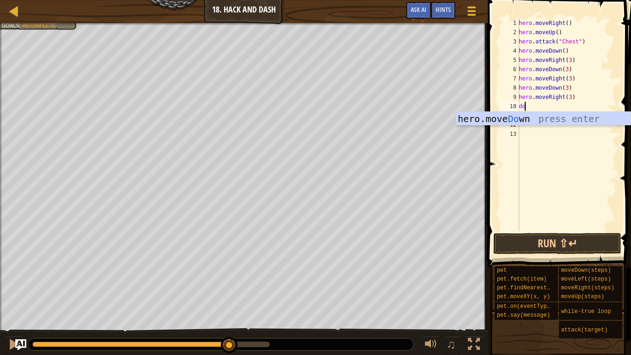
scroll to position [4, 0]
type textarea "down"
click at [586, 122] on div "hero.move Down press enter" at bounding box center [543, 133] width 175 height 42
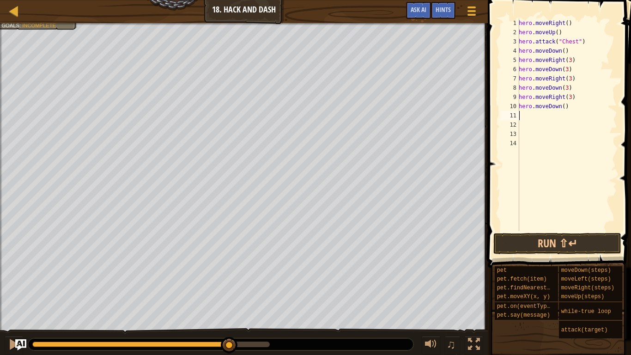
scroll to position [4, 0]
click at [555, 242] on button "Run ⇧↵" at bounding box center [557, 243] width 128 height 21
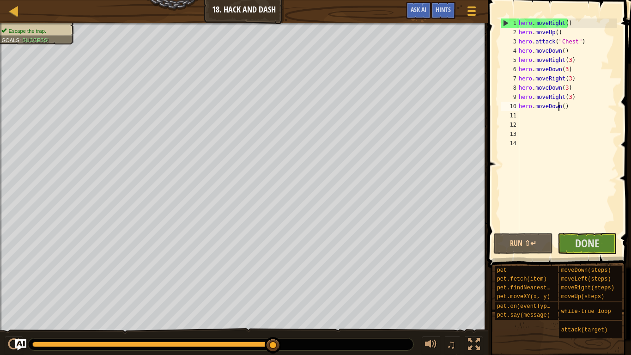
click at [560, 109] on div "hero . moveRight ( ) hero . moveUp ( ) hero . attack ( "Chest" ) hero . moveDow…" at bounding box center [567, 133] width 100 height 231
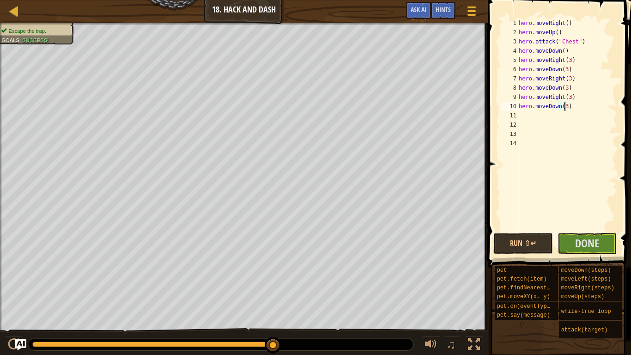
type textarea "hero.moveDown(3)"
click at [524, 237] on button "Run ⇧↵" at bounding box center [523, 243] width 60 height 21
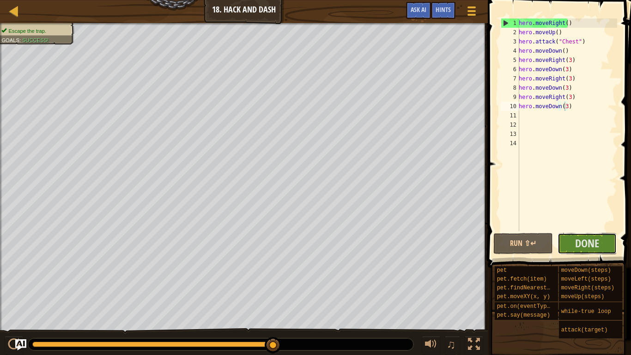
click at [587, 247] on span "Done" at bounding box center [587, 243] width 24 height 15
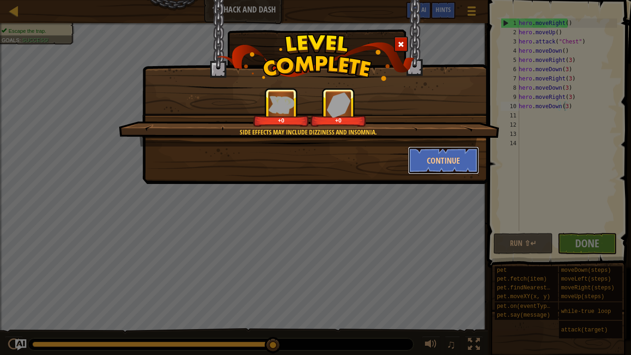
click at [432, 158] on button "Continue" at bounding box center [444, 160] width 72 height 28
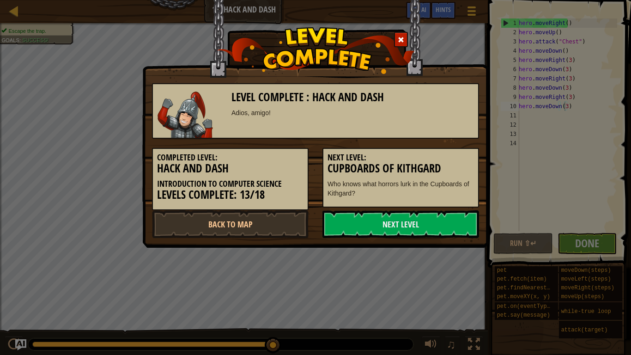
click at [402, 216] on link "Next Level" at bounding box center [400, 224] width 157 height 28
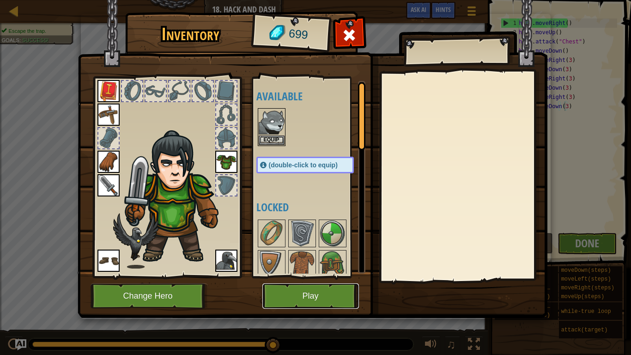
click at [316, 296] on button "Play" at bounding box center [310, 295] width 97 height 25
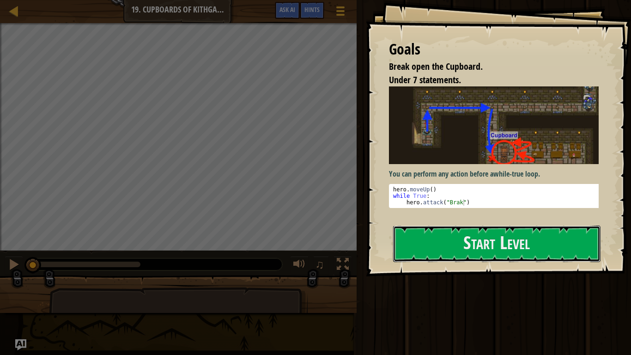
click at [502, 248] on button "Start Level" at bounding box center [496, 243] width 207 height 36
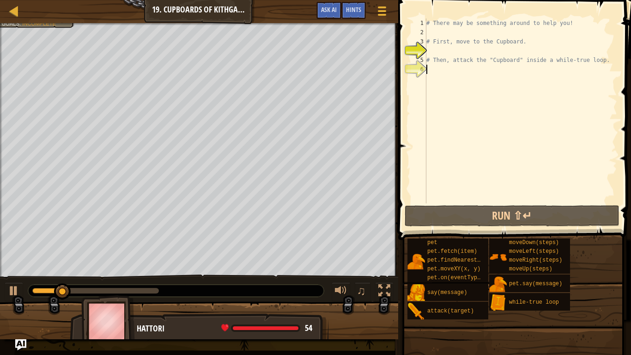
click at [572, 81] on div "# There may be something around to help you! # First, move to the Cupboard. # T…" at bounding box center [521, 119] width 193 height 203
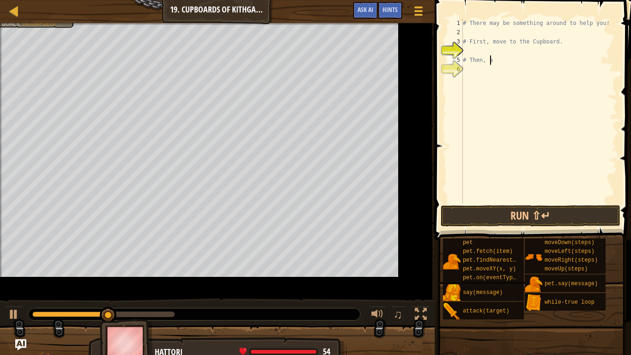
type textarea "#"
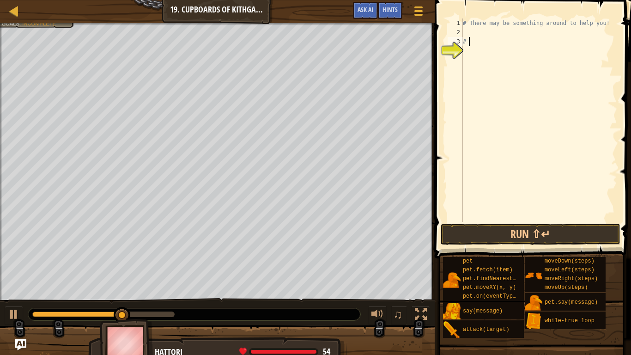
type textarea "#"
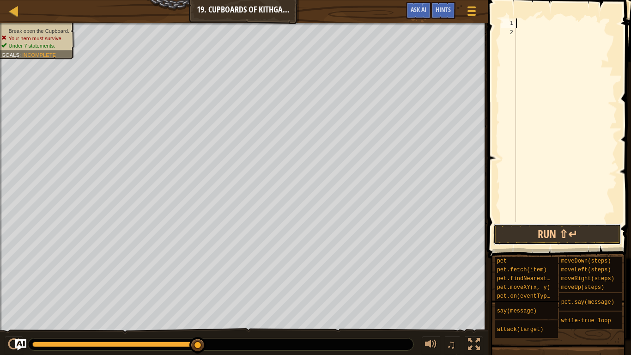
click at [529, 240] on button "Run ⇧↵" at bounding box center [557, 234] width 128 height 21
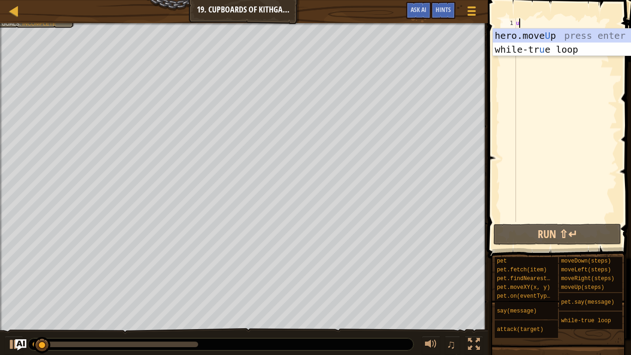
scroll to position [4, 0]
type textarea "up"
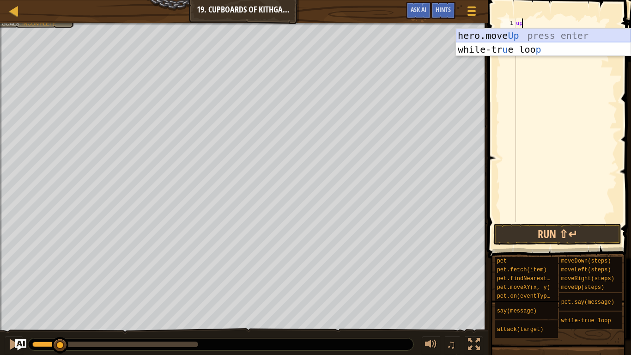
click at [509, 32] on div "hero.move Up press enter while-tr u e loo p press enter" at bounding box center [543, 56] width 175 height 55
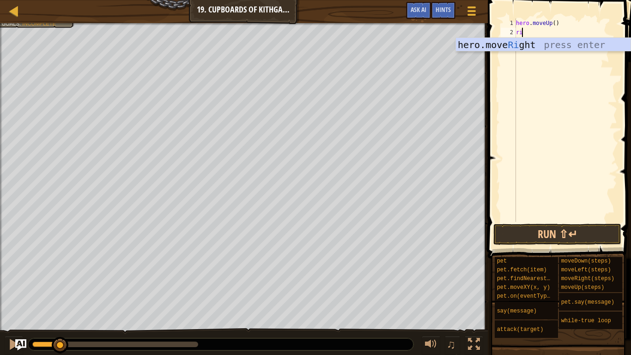
scroll to position [4, 0]
type textarea "righ"
click at [561, 41] on div "hero.move Righ t press enter" at bounding box center [543, 59] width 175 height 42
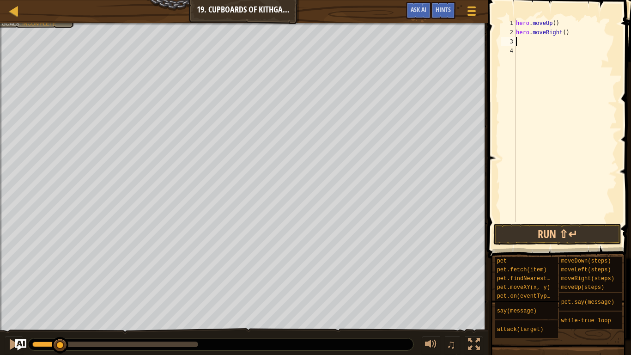
scroll to position [4, 0]
click at [522, 241] on button "Run ⇧↵" at bounding box center [557, 234] width 128 height 21
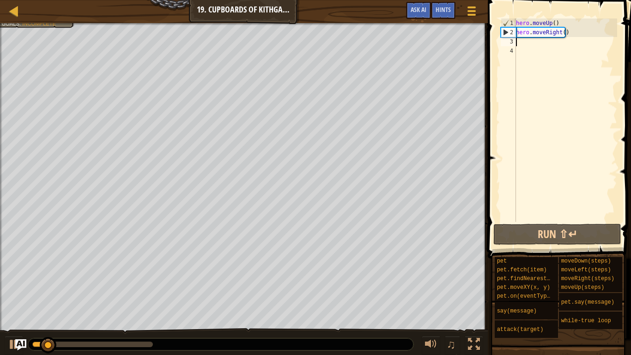
click at [561, 33] on div "hero . moveUp ( ) hero . moveRight ( )" at bounding box center [565, 129] width 103 height 222
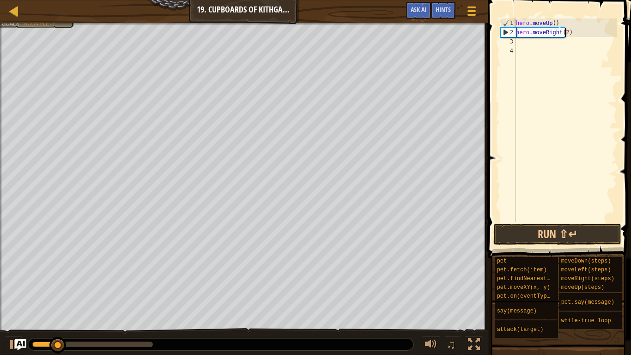
type textarea "hero.moveRight(2)"
click at [515, 228] on button "Run ⇧↵" at bounding box center [557, 234] width 128 height 21
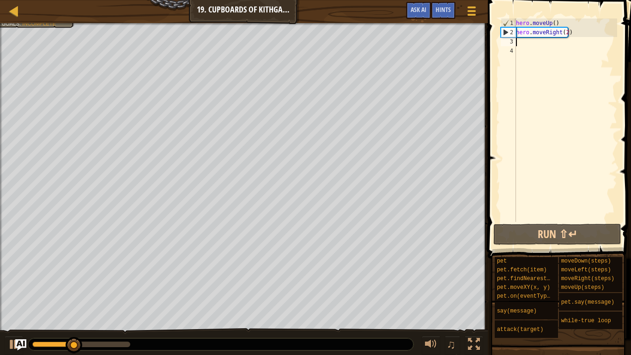
click at [523, 42] on div "hero . moveUp ( ) hero . moveRight ( 2 )" at bounding box center [565, 129] width 103 height 222
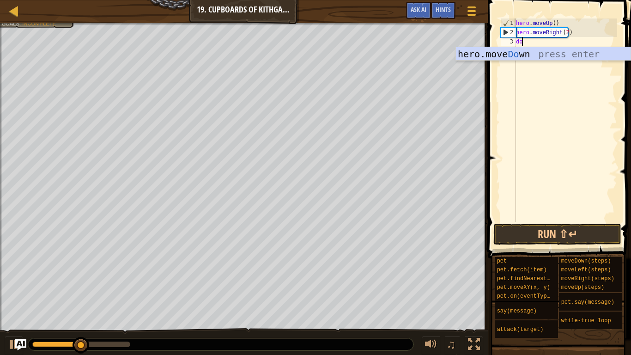
scroll to position [4, 0]
type textarea "down"
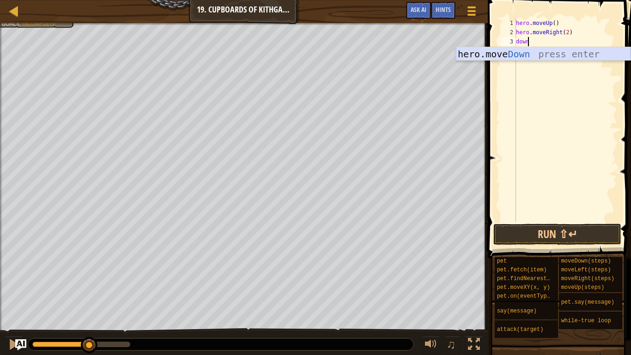
click at [561, 57] on div "hero.move Down press enter" at bounding box center [543, 68] width 175 height 42
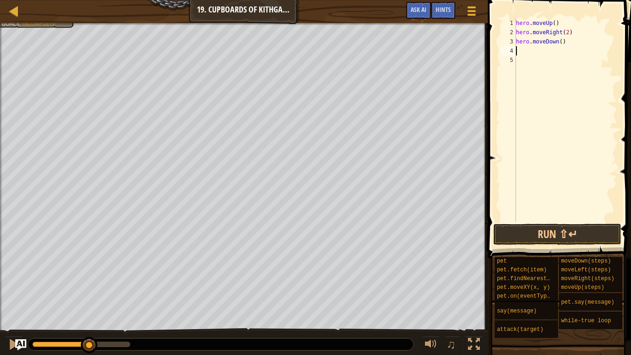
scroll to position [4, 0]
click at [557, 42] on div "hero . moveUp ( ) hero . moveRight ( 2 ) hero . moveDown ( )" at bounding box center [565, 129] width 103 height 222
click at [558, 41] on div "hero . moveUp ( ) hero . moveRight ( 2 ) hero . moveDown ( )" at bounding box center [565, 129] width 103 height 222
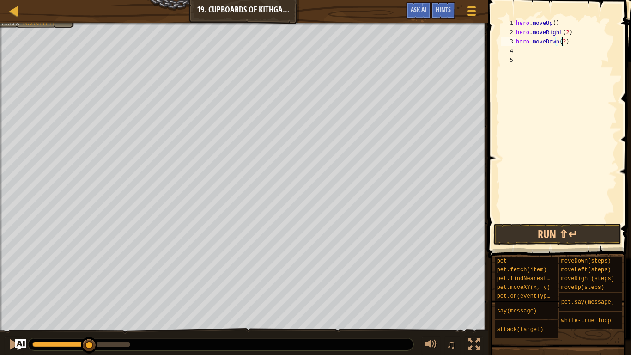
type textarea "hero.moveDown(2)"
click at [548, 240] on button "Run ⇧↵" at bounding box center [557, 234] width 128 height 21
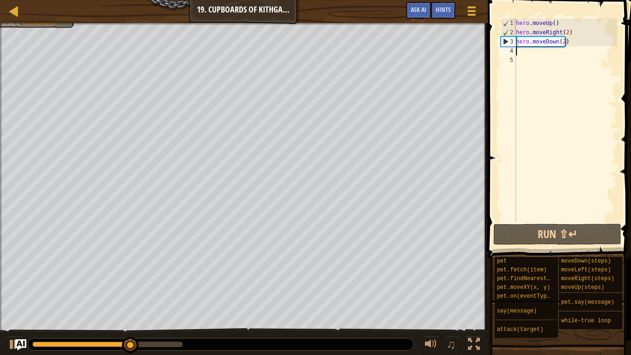
click at [537, 51] on div "hero . moveUp ( ) hero . moveRight ( 2 ) hero . moveDown ( 2 )" at bounding box center [565, 129] width 103 height 222
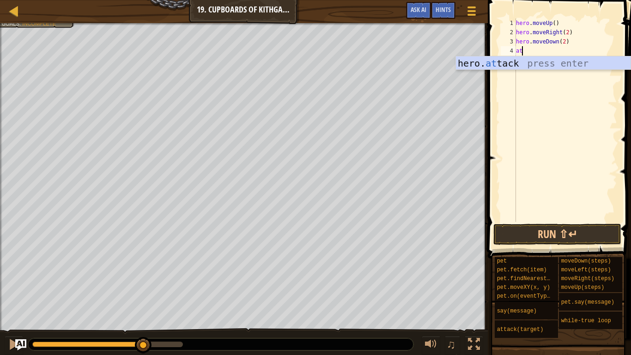
click at [544, 62] on div "hero. at tack press enter" at bounding box center [543, 77] width 175 height 42
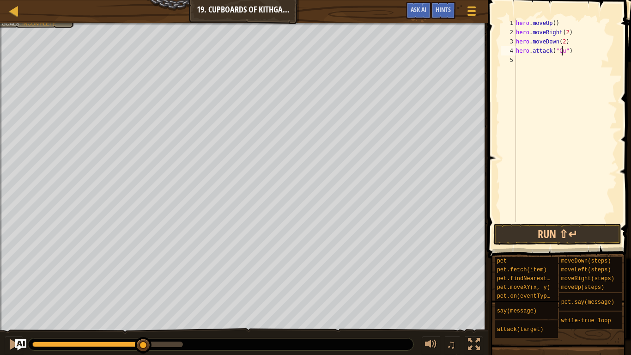
scroll to position [4, 4]
type textarea "hero.attack("Cupboard")"
drag, startPoint x: 527, startPoint y: 224, endPoint x: 553, endPoint y: 220, distance: 26.7
click at [553, 220] on div "hero . moveUp ( ) hero . moveRight ( 2 ) hero . moveDown ( 2 ) hero . attack ( …" at bounding box center [565, 129] width 103 height 222
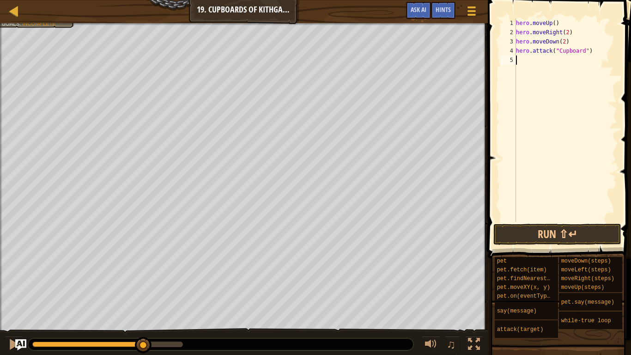
scroll to position [4, 0]
click at [551, 237] on button "Run ⇧↵" at bounding box center [557, 234] width 128 height 21
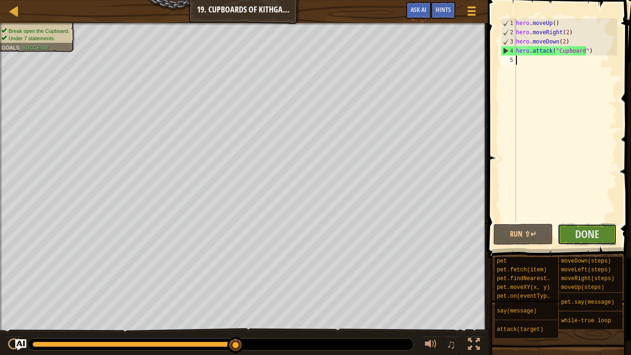
click at [595, 225] on button "Done" at bounding box center [588, 234] width 60 height 21
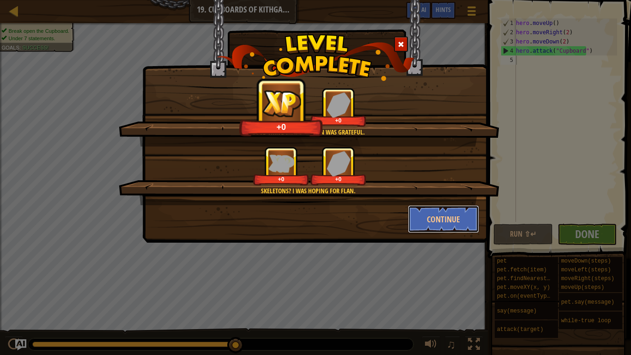
click at [439, 222] on button "Continue" at bounding box center [444, 219] width 72 height 28
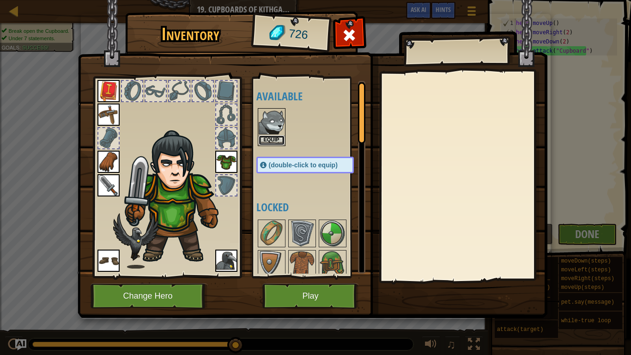
click at [271, 136] on button "Equip" at bounding box center [272, 140] width 26 height 10
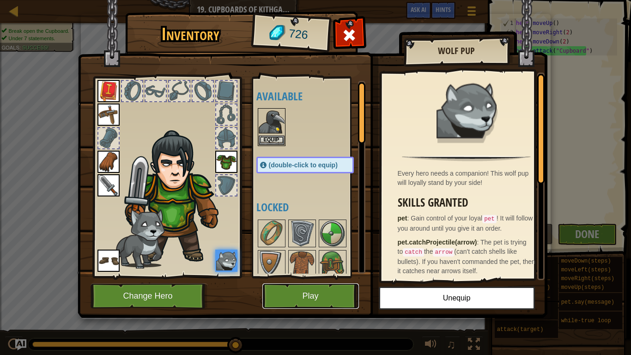
click at [326, 296] on button "Play" at bounding box center [310, 295] width 97 height 25
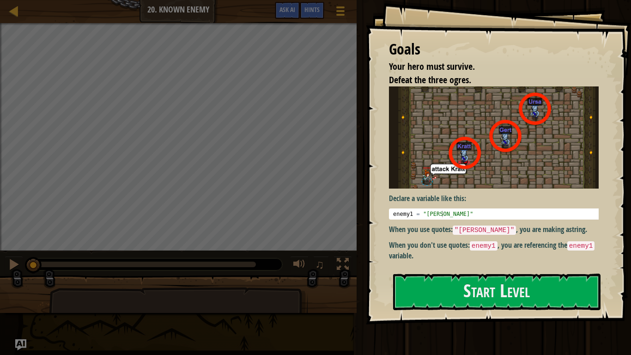
click at [489, 296] on div at bounding box center [496, 329] width 207 height 21
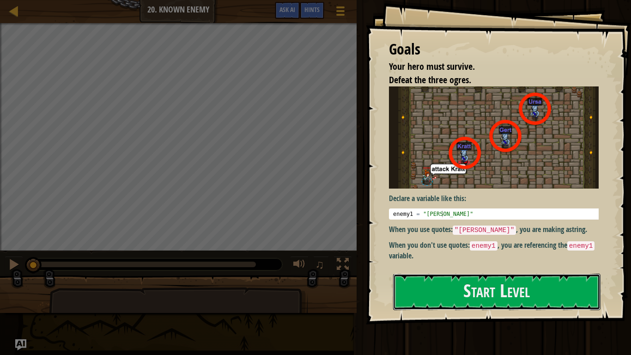
click at [491, 296] on button "Start Level" at bounding box center [496, 291] width 207 height 36
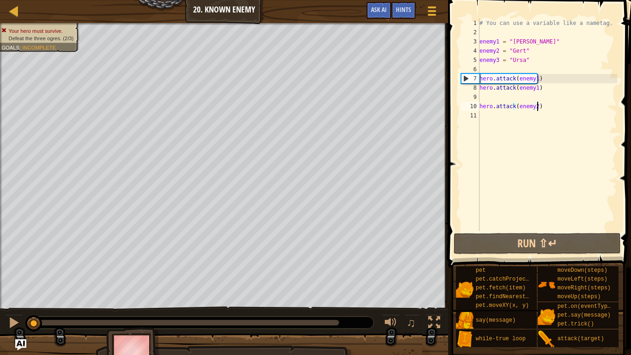
click at [559, 104] on div "# You can use a variable like a nametag. enemy1 = "[PERSON_NAME]" enemy2 = "[PE…" at bounding box center [548, 133] width 140 height 231
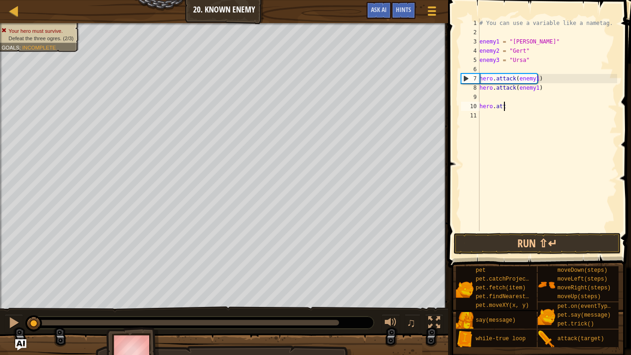
type textarea "h"
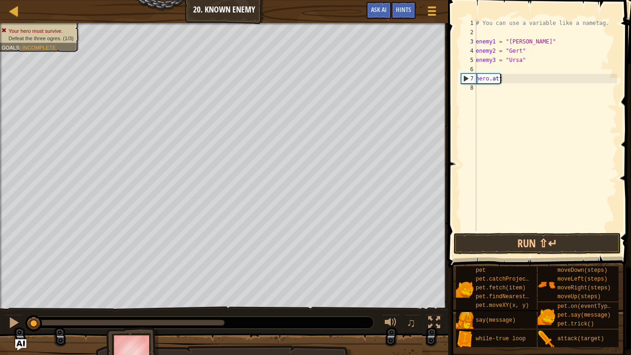
type textarea "h"
type textarea "e"
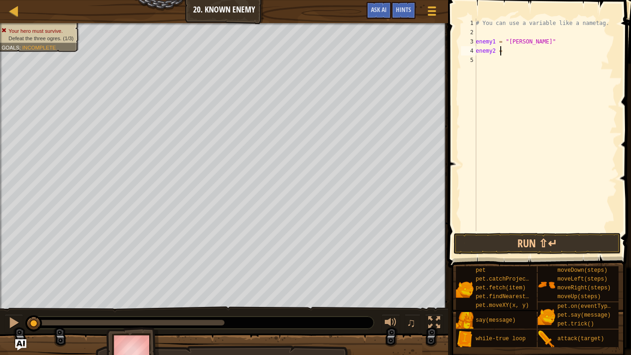
type textarea "e"
type textarea "#"
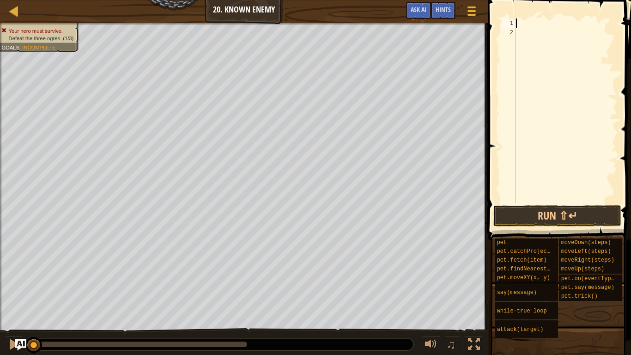
scroll to position [4, 0]
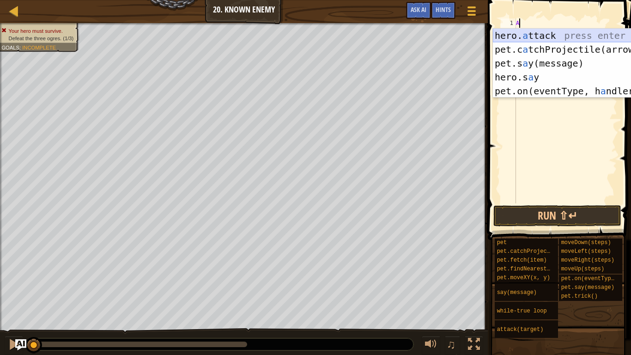
click at [544, 29] on div "hero. a ttack press enter pet.c a tchProjectile(arrow) press enter pet.s a y(me…" at bounding box center [580, 77] width 175 height 97
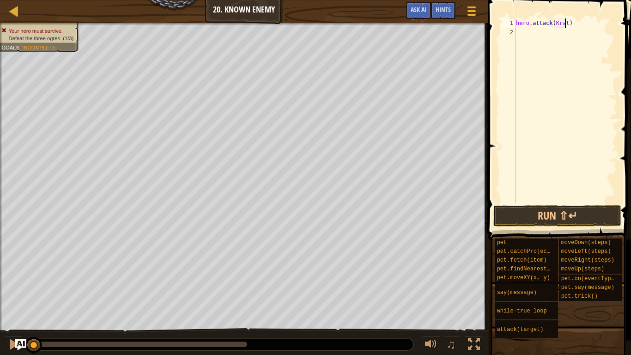
scroll to position [4, 4]
click at [570, 221] on button "Run ⇧↵" at bounding box center [557, 215] width 128 height 21
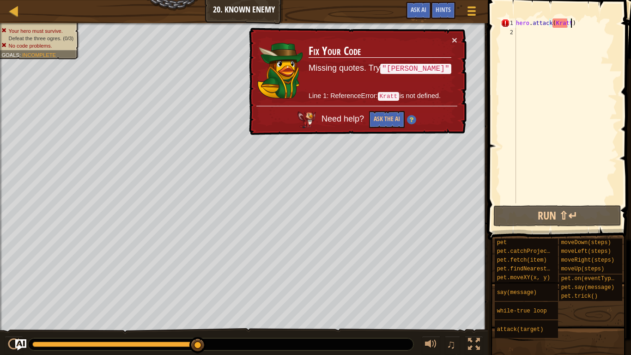
click at [607, 20] on div "hero . attack ( [GEOGRAPHIC_DATA] )" at bounding box center [565, 119] width 103 height 203
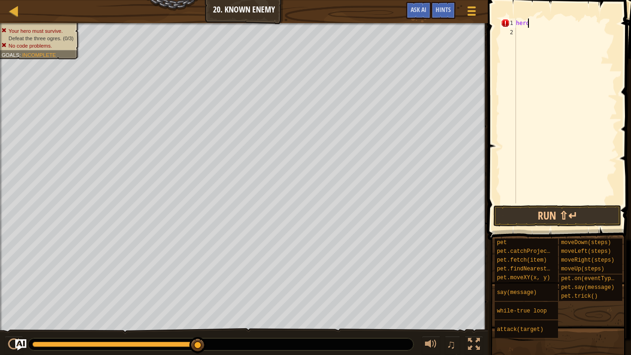
scroll to position [4, 0]
type textarea "h"
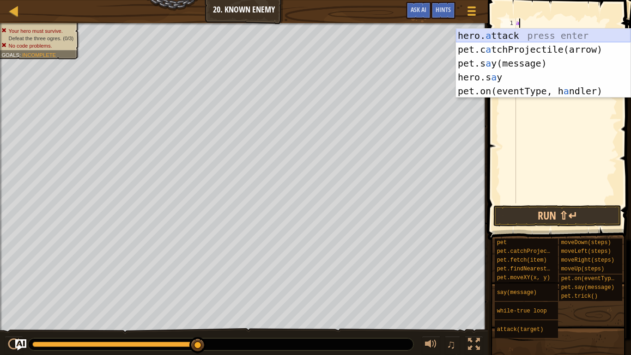
click at [592, 32] on div "hero. a ttack press enter pet.c a tchProjectile(arrow) press enter pet.s a y(me…" at bounding box center [543, 77] width 175 height 97
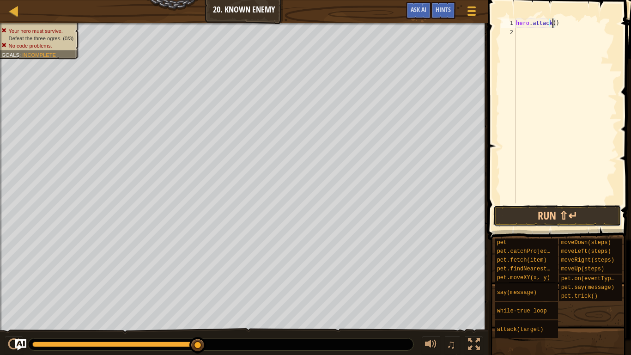
click at [562, 208] on button "Run ⇧↵" at bounding box center [557, 215] width 128 height 21
click at [570, 214] on button "Run ⇧↵" at bounding box center [557, 215] width 128 height 21
click at [553, 25] on div "hero . attack ( [PERSON_NAME] ")" at bounding box center [565, 119] width 103 height 203
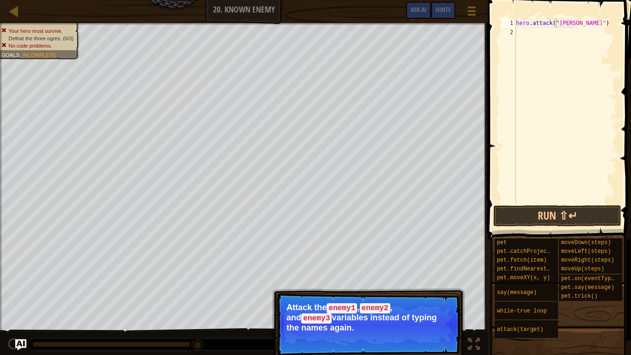
click at [551, 219] on button "Run ⇧↵" at bounding box center [557, 215] width 128 height 21
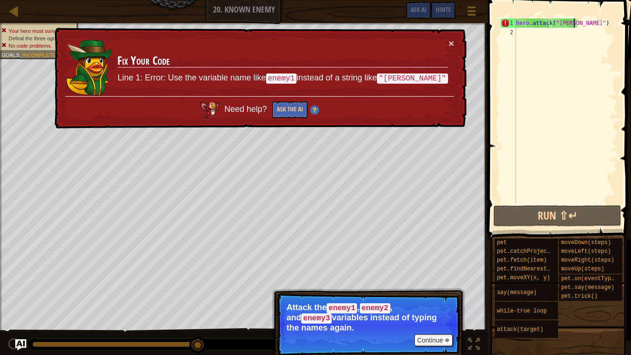
click at [574, 24] on div "hero . attack ( "[PERSON_NAME]" )" at bounding box center [565, 119] width 103 height 203
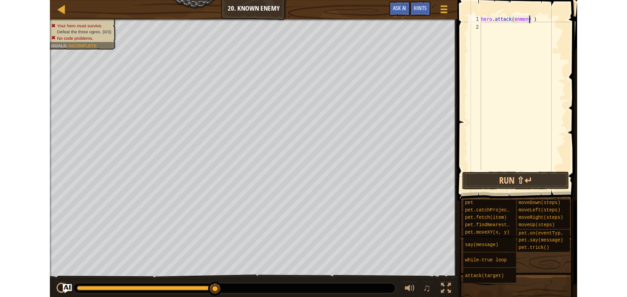
scroll to position [4, 5]
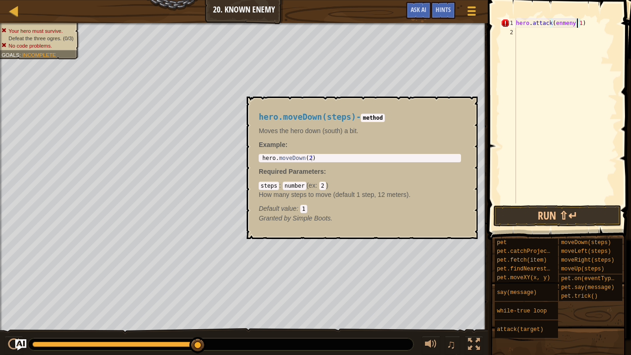
type textarea "hero.attack(enmeny 1)"
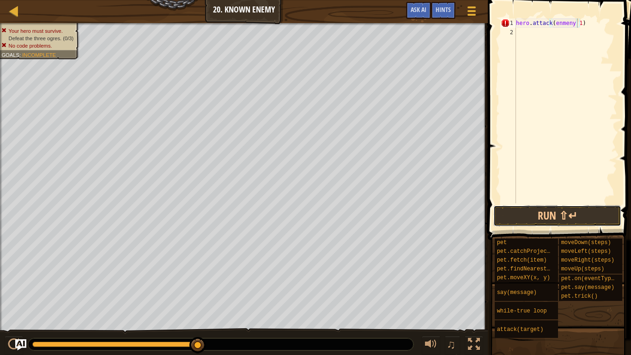
click at [570, 212] on button "Run ⇧↵" at bounding box center [557, 215] width 128 height 21
